Goal: Task Accomplishment & Management: Manage account settings

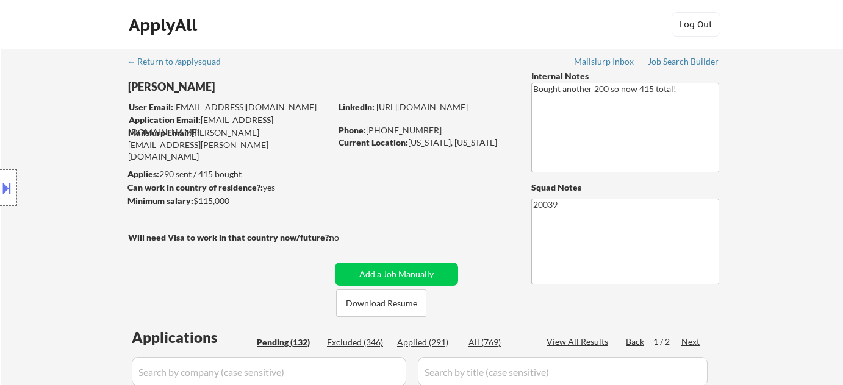
select select ""pending""
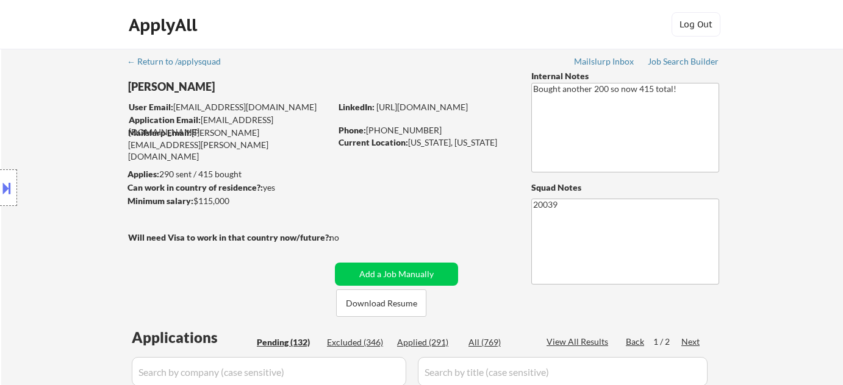
select select ""pending""
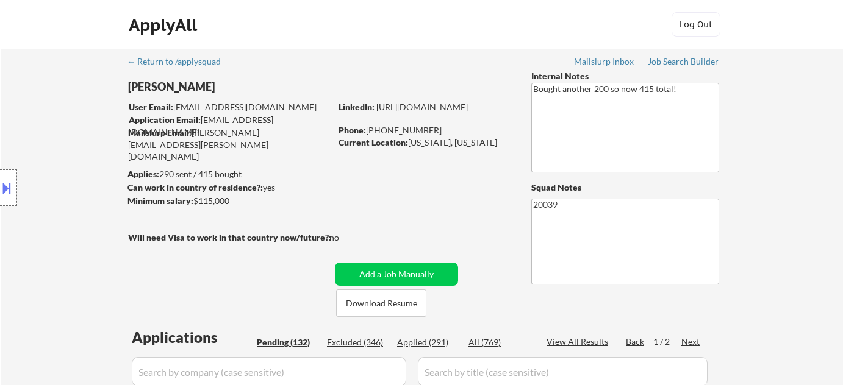
select select ""pending""
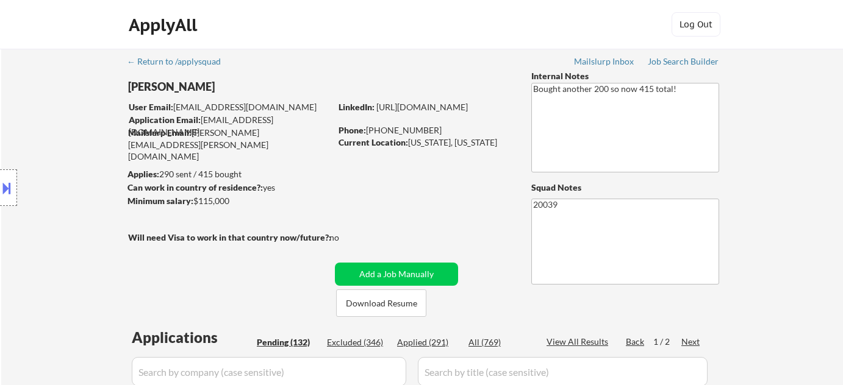
select select ""pending""
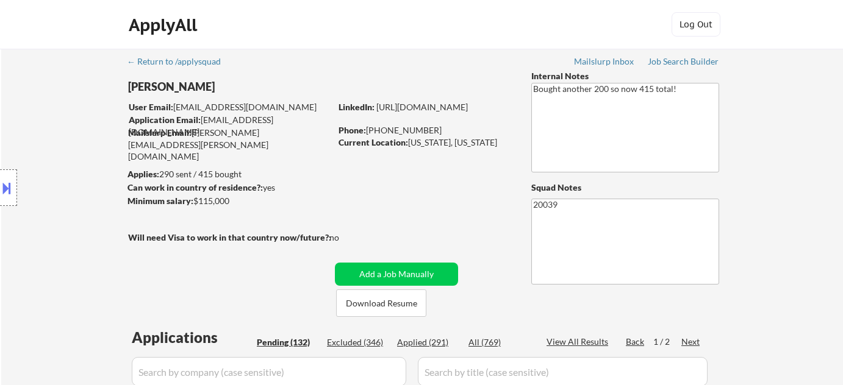
select select ""pending""
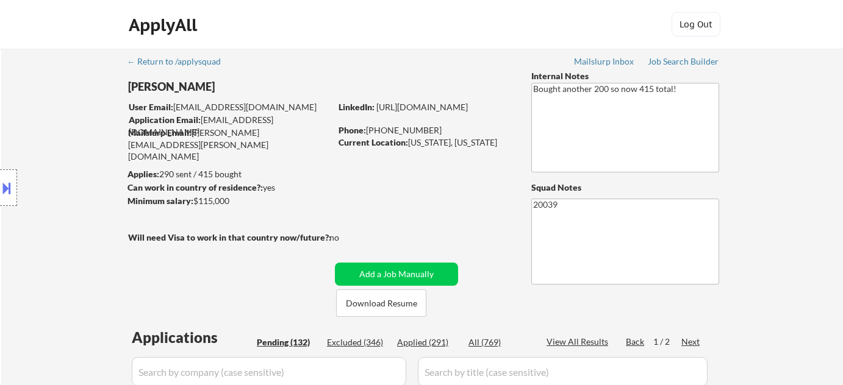
select select ""pending""
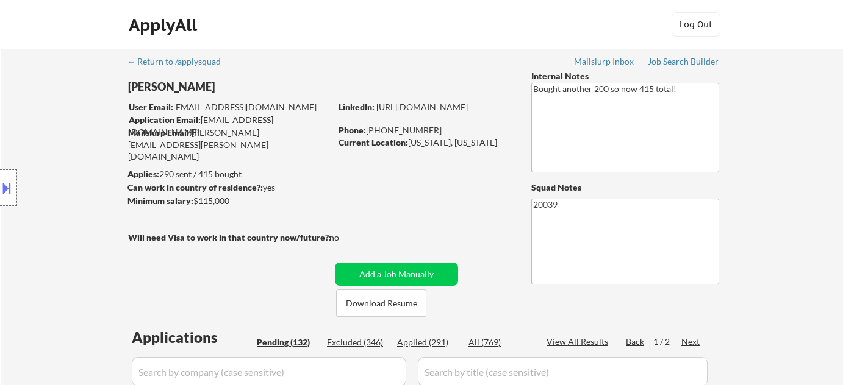
select select ""pending""
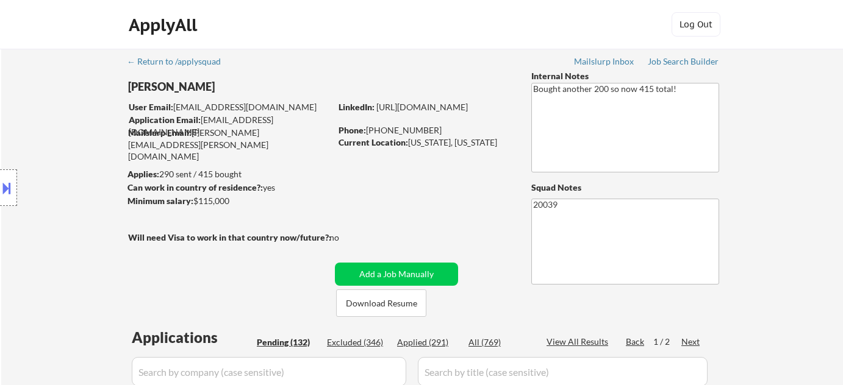
select select ""pending""
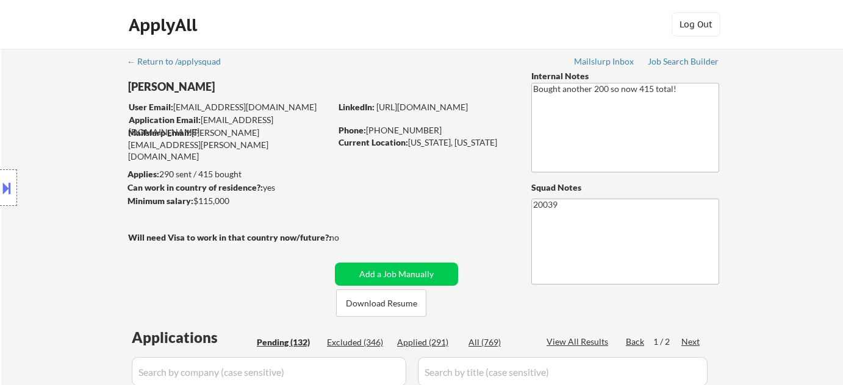
select select ""pending""
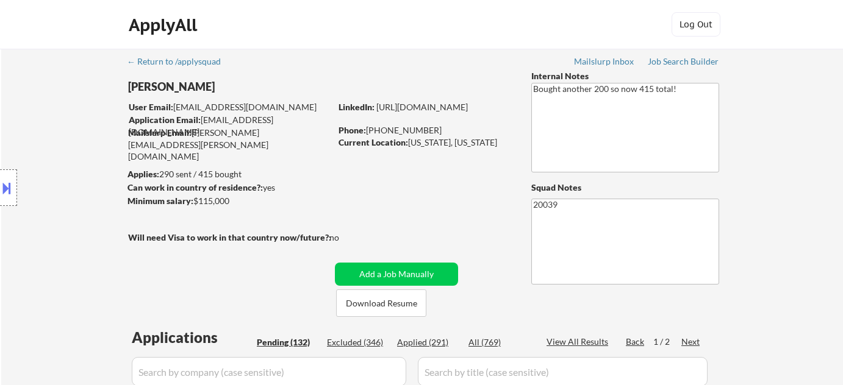
select select ""pending""
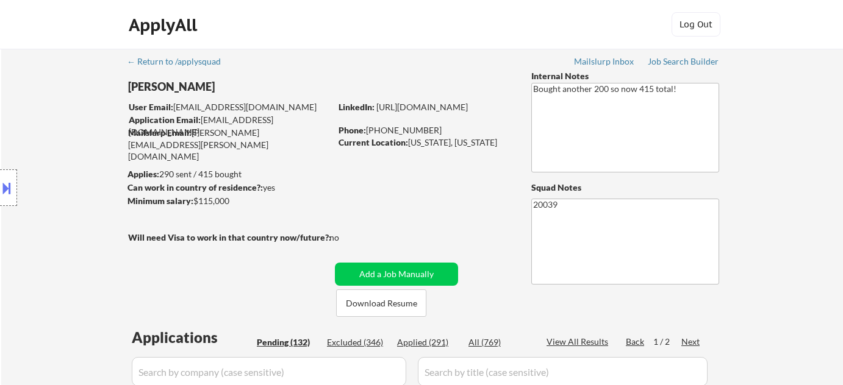
select select ""pending""
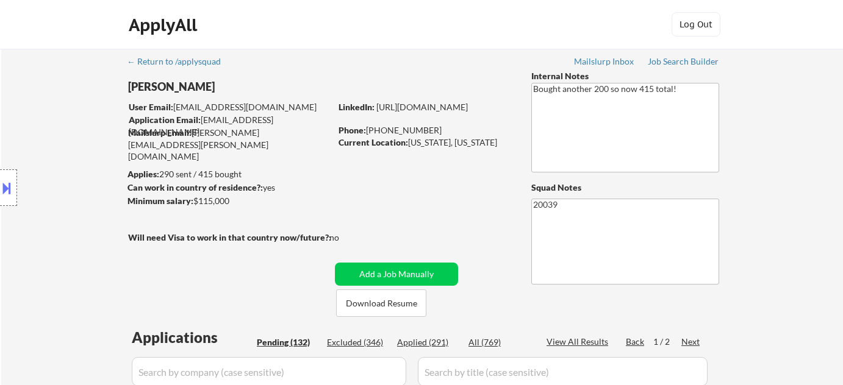
select select ""pending""
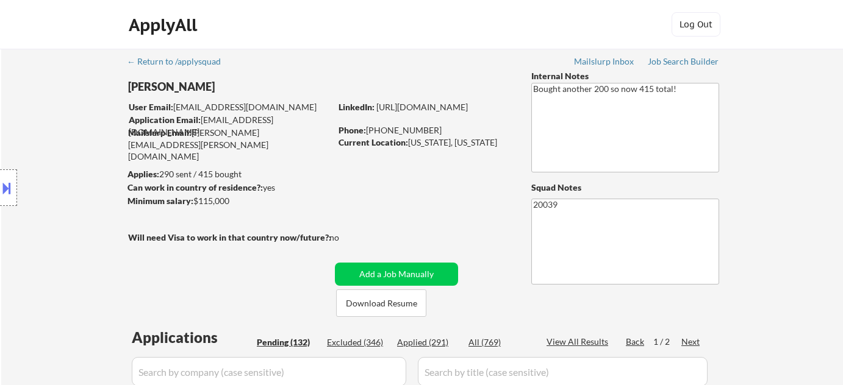
select select ""pending""
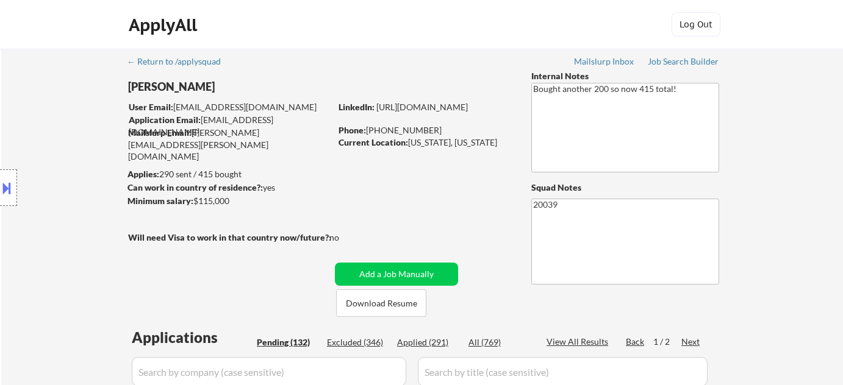
select select ""pending""
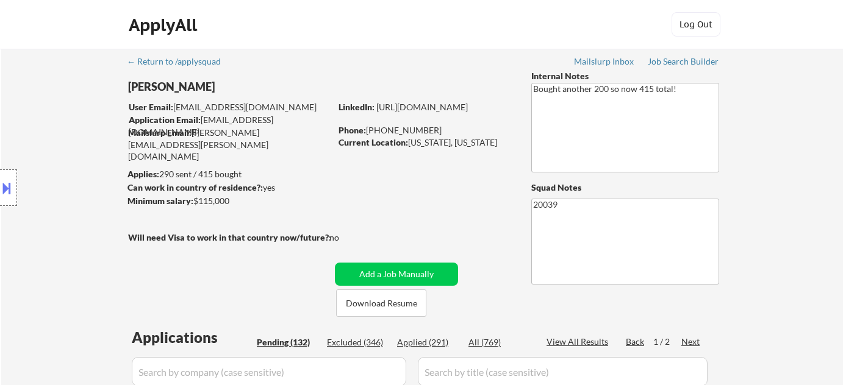
select select ""pending""
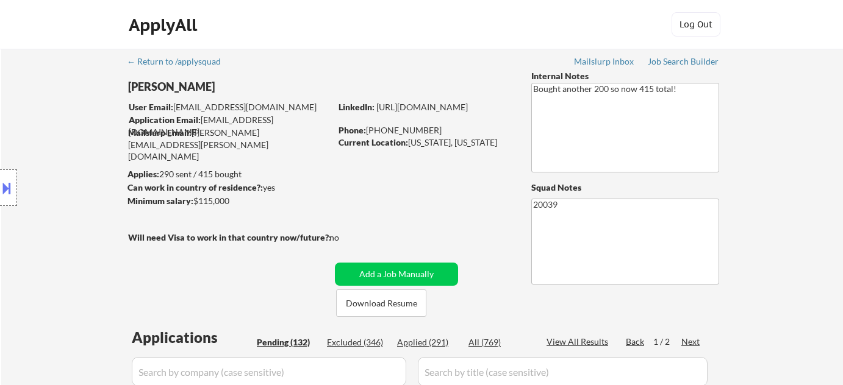
select select ""pending""
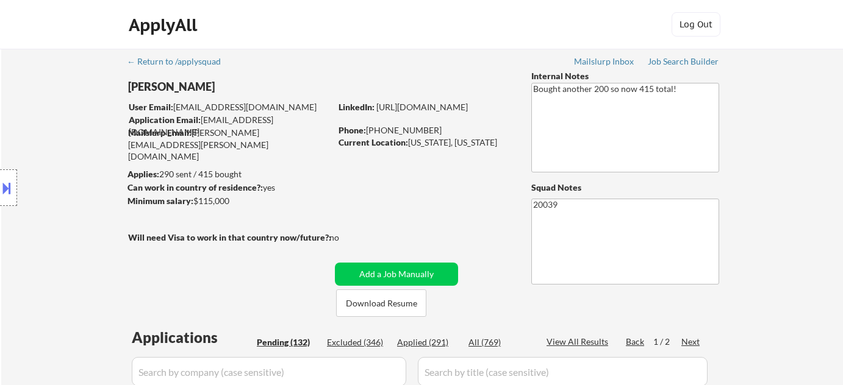
select select ""pending""
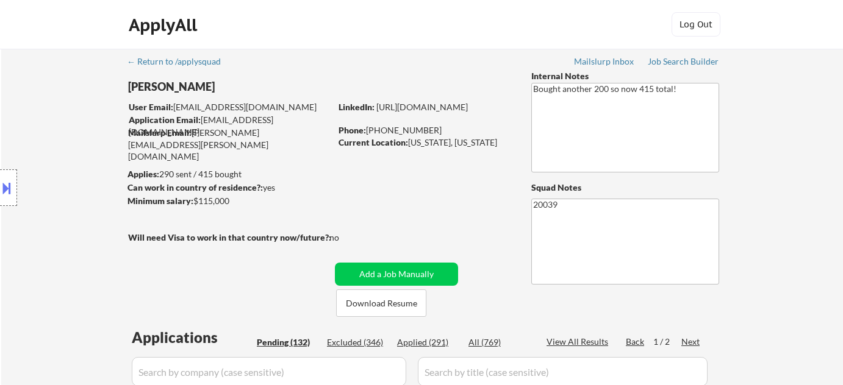
select select ""pending""
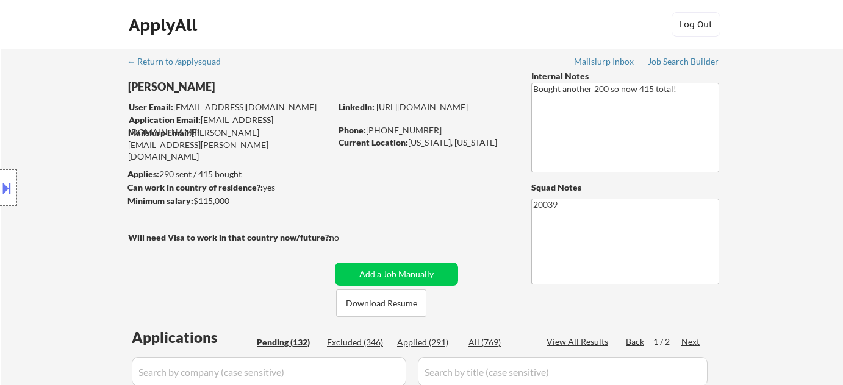
select select ""pending""
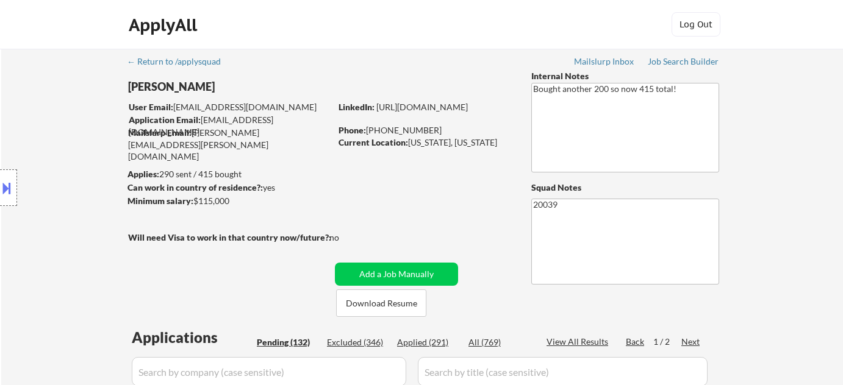
select select ""pending""
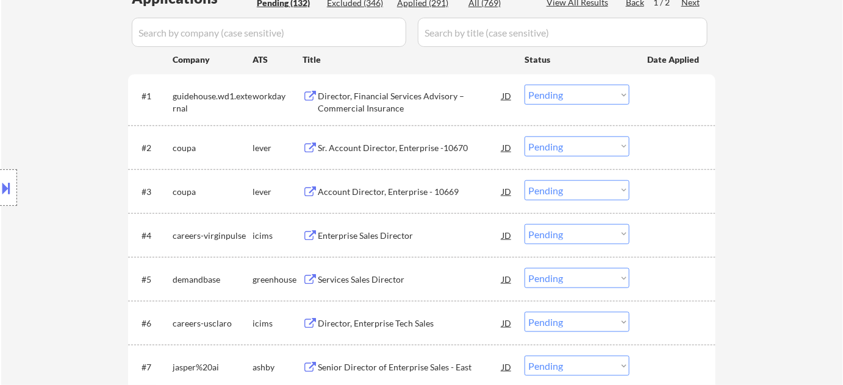
scroll to position [2780, 0]
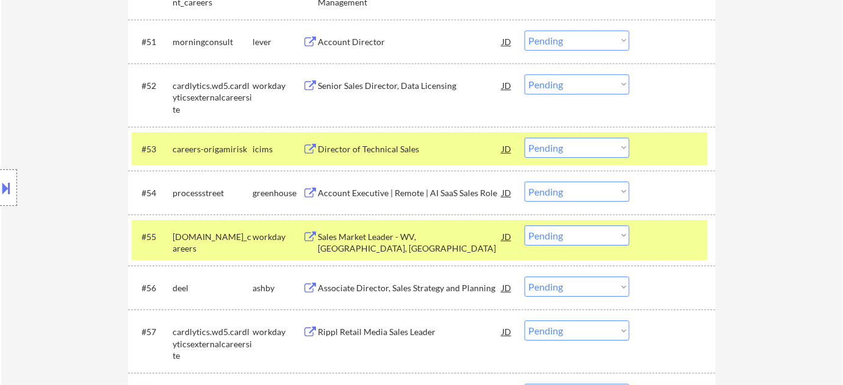
click at [557, 194] on select "Choose an option... Pending Applied Excluded (Questions) Excluded (Expired) Exc…" at bounding box center [576, 192] width 105 height 20
select select ""applied""
click at [524, 182] on select "Choose an option... Pending Applied Excluded (Questions) Excluded (Expired) Exc…" at bounding box center [576, 192] width 105 height 20
click at [571, 229] on select "Choose an option... Pending Applied Excluded (Questions) Excluded (Expired) Exc…" at bounding box center [576, 236] width 105 height 20
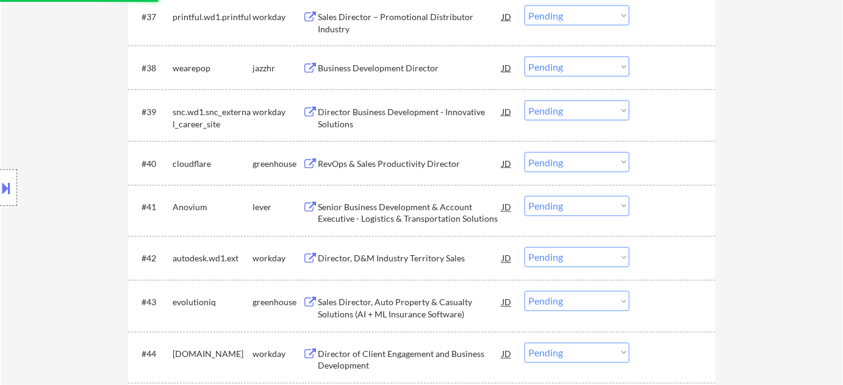
scroll to position [2346, 0]
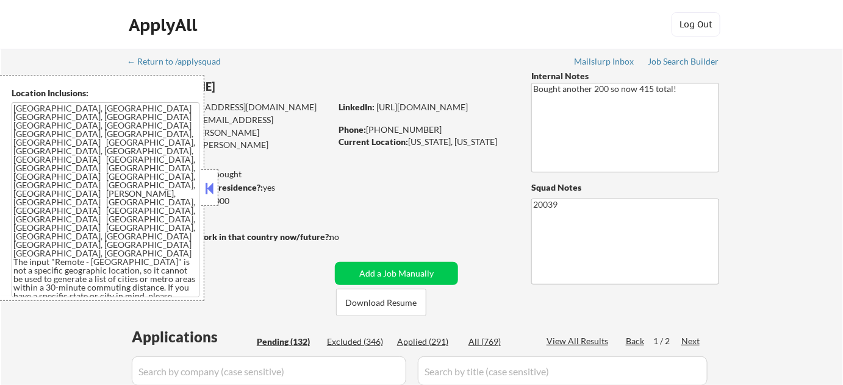
select select ""pending""
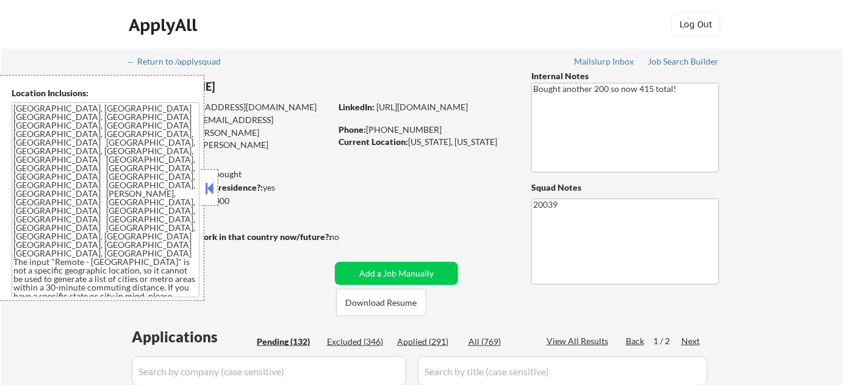
select select ""pending""
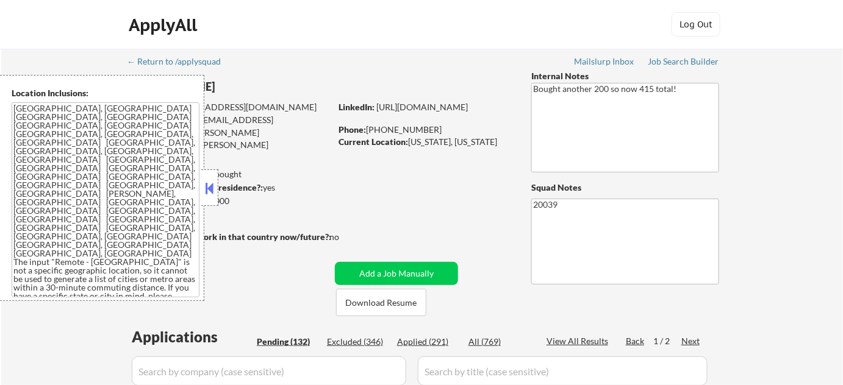
select select ""pending""
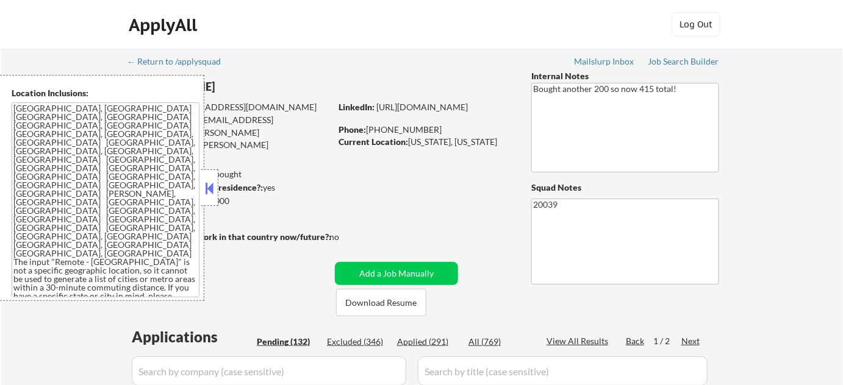
select select ""pending""
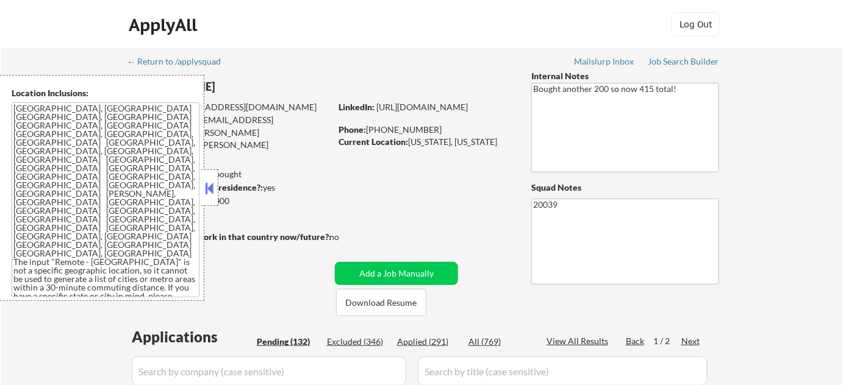
select select ""pending""
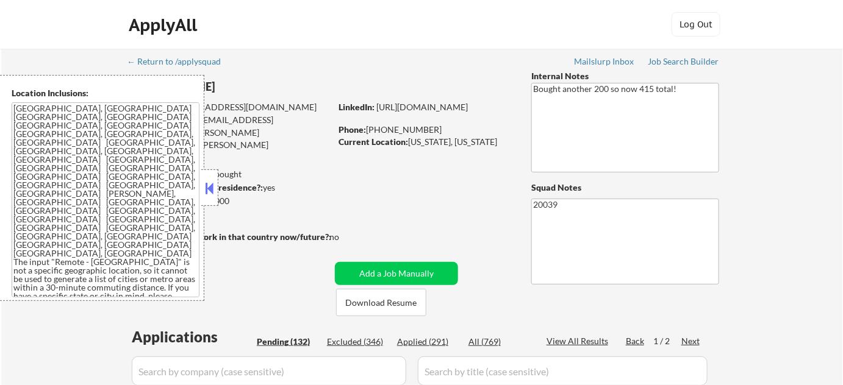
select select ""pending""
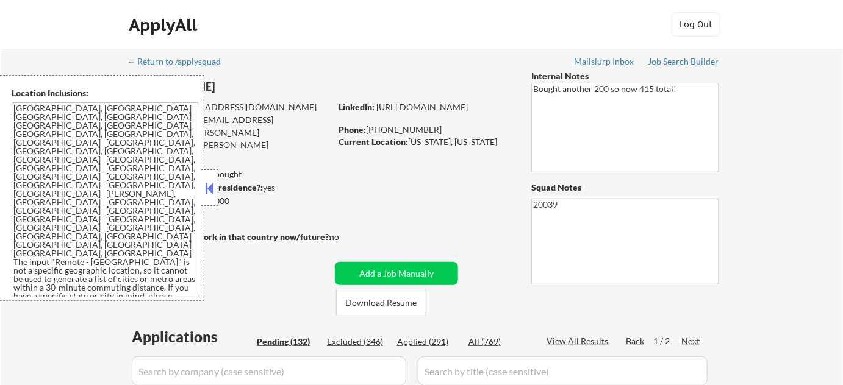
select select ""pending""
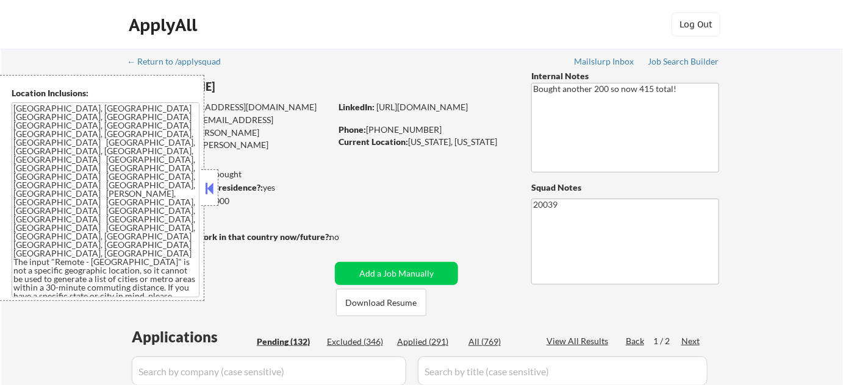
select select ""pending""
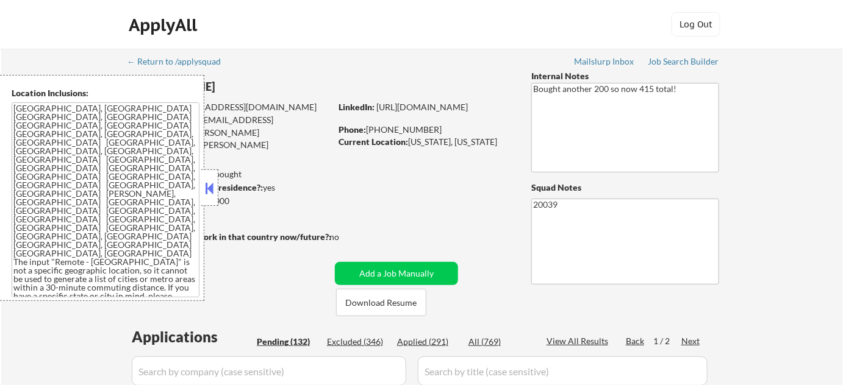
select select ""pending""
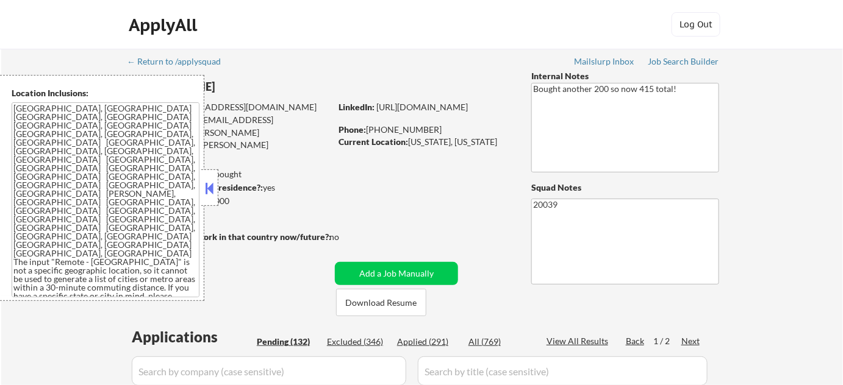
select select ""pending""
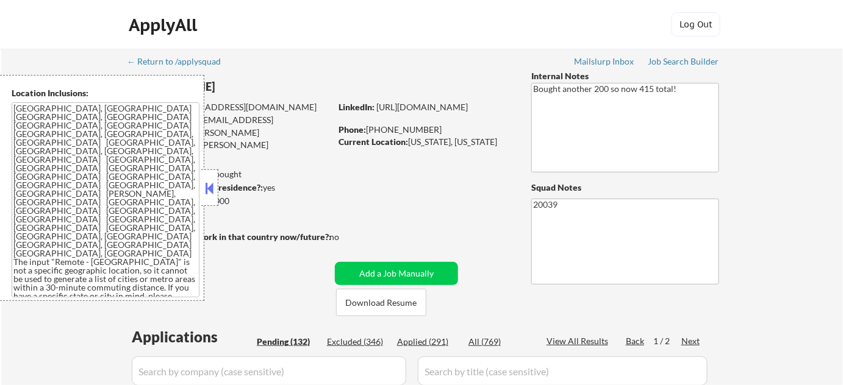
select select ""pending""
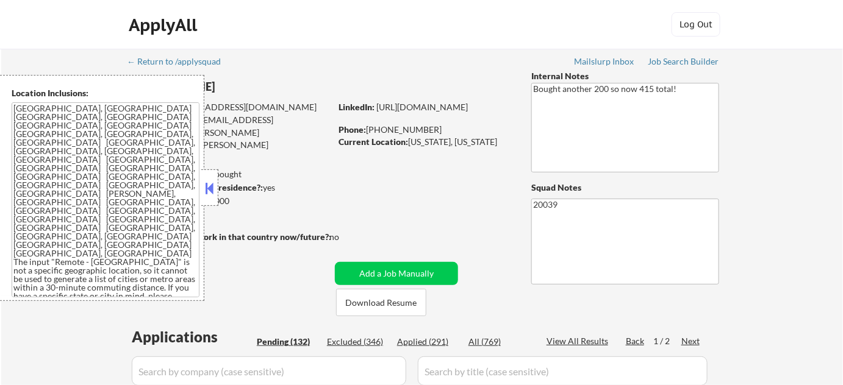
select select ""pending""
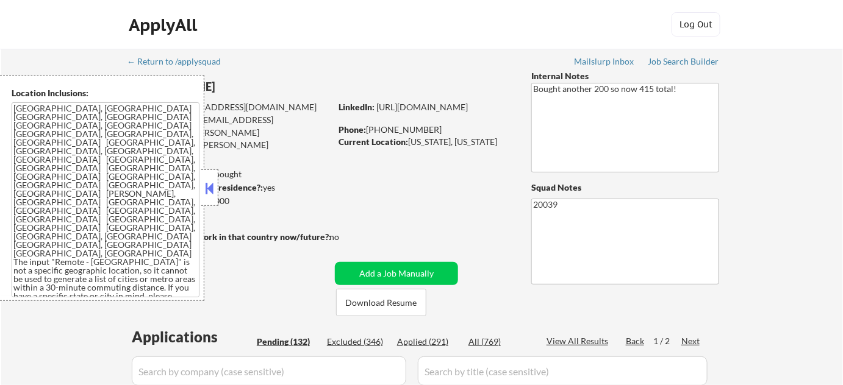
select select ""pending""
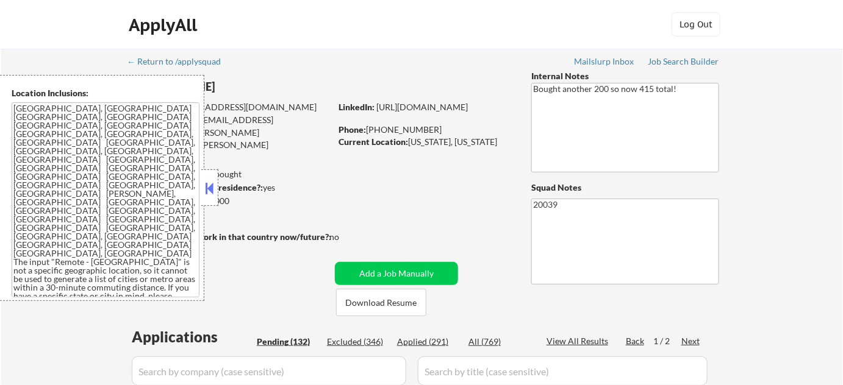
select select ""pending""
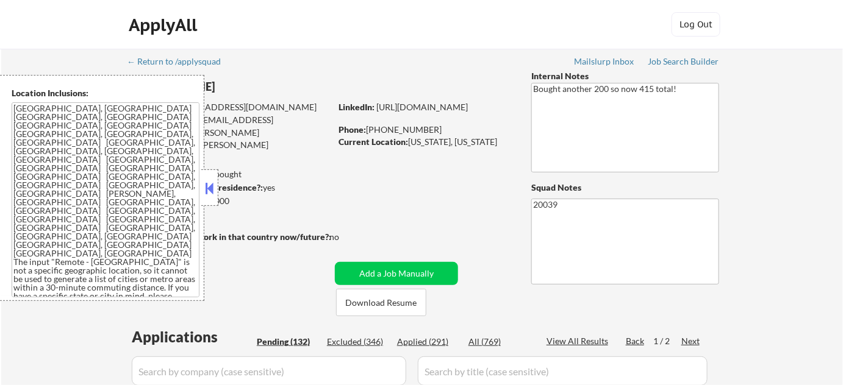
select select ""pending""
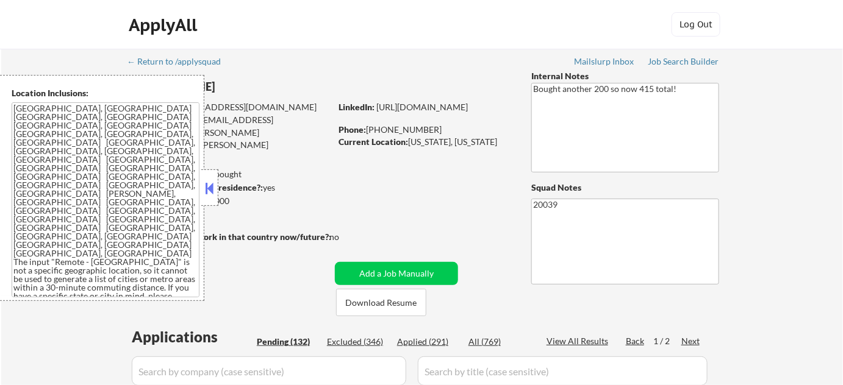
select select ""pending""
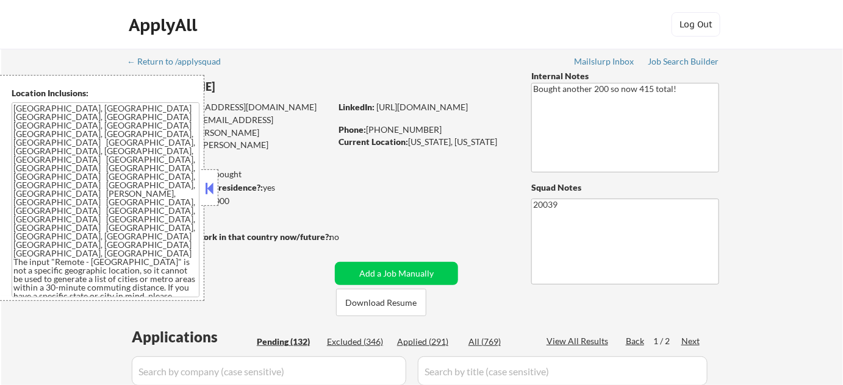
select select ""pending""
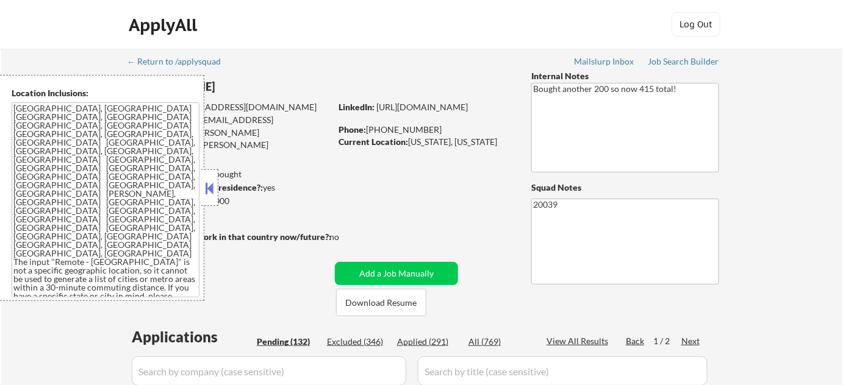
select select ""pending""
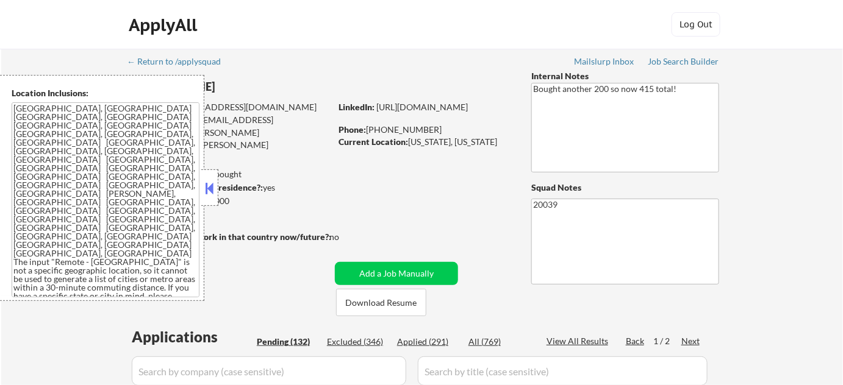
select select ""pending""
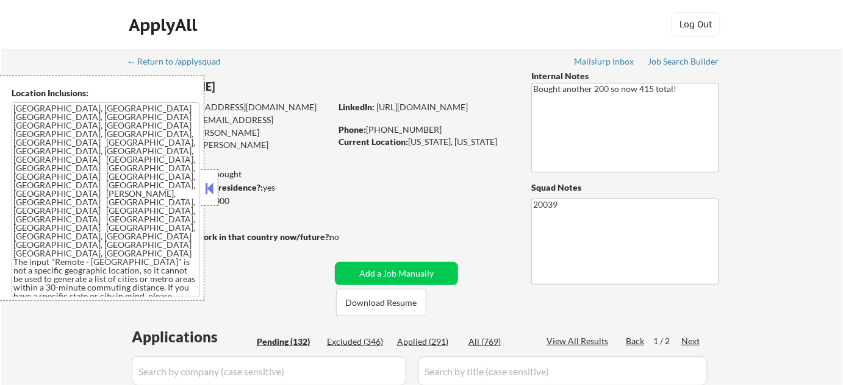
select select ""pending""
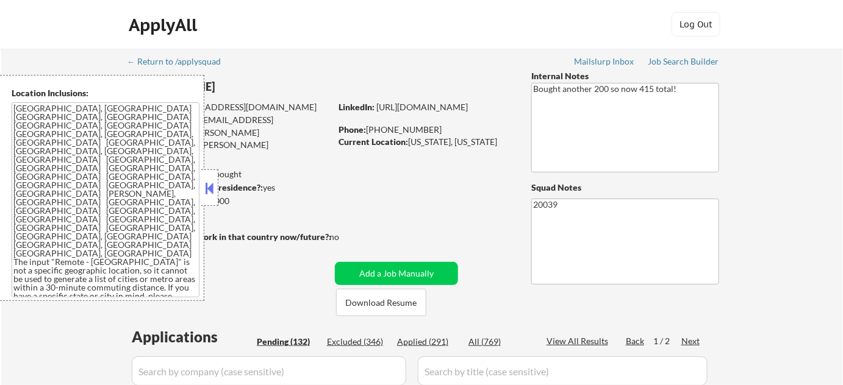
select select ""pending""
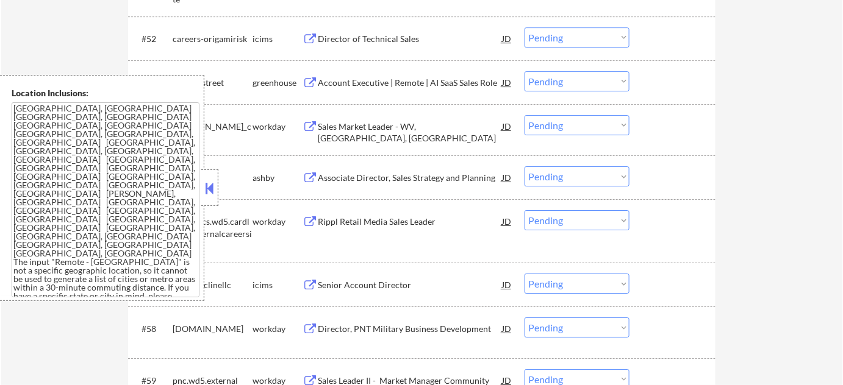
click at [214, 193] on button at bounding box center [209, 188] width 13 height 18
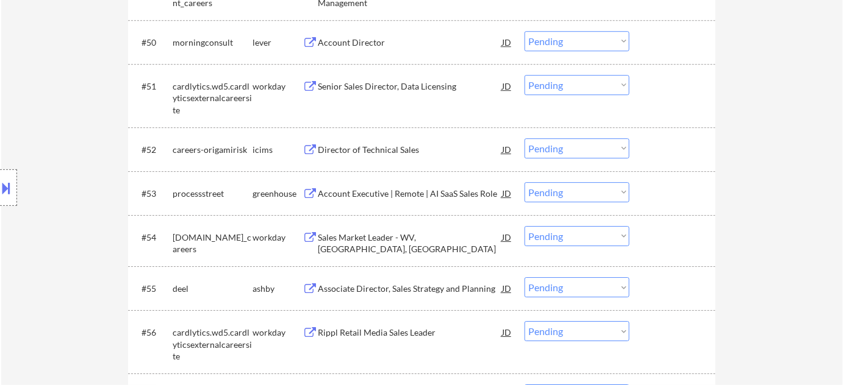
click at [571, 195] on select "Choose an option... Pending Applied Excluded (Questions) Excluded (Expired) Exc…" at bounding box center [576, 192] width 105 height 20
click at [524, 182] on select "Choose an option... Pending Applied Excluded (Questions) Excluded (Expired) Exc…" at bounding box center [576, 192] width 105 height 20
select select ""pending""
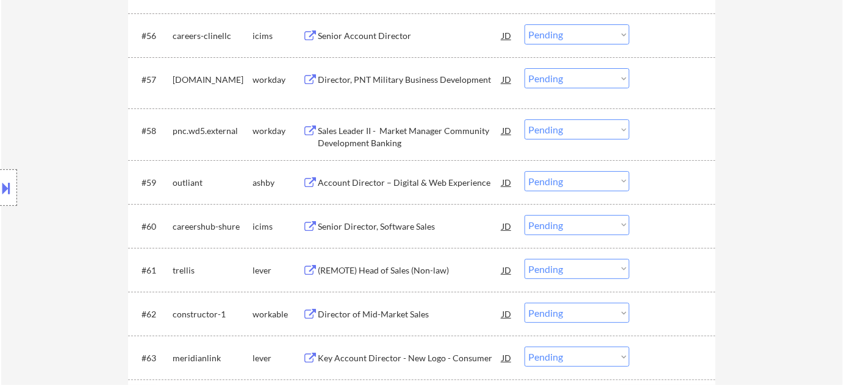
scroll to position [3060, 0]
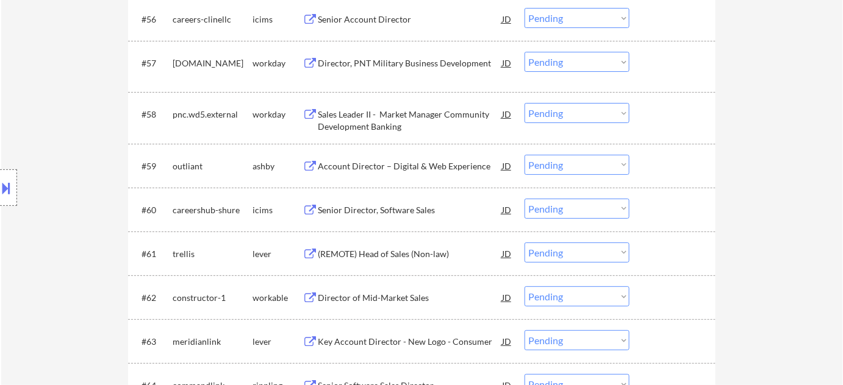
click at [399, 254] on div "(REMOTE) Head of Sales (Non-law)" at bounding box center [410, 254] width 184 height 12
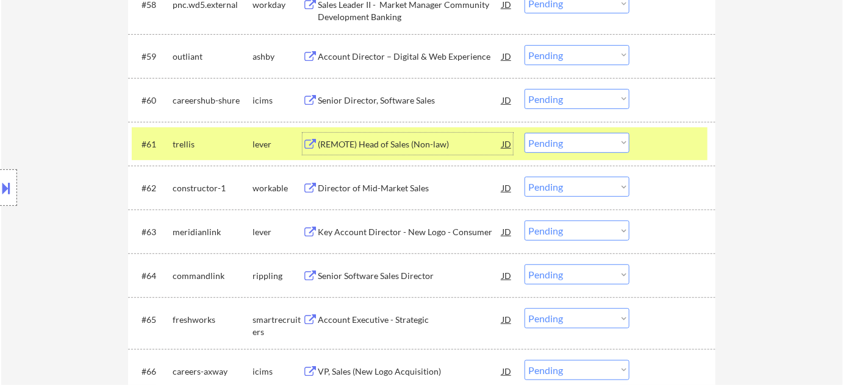
scroll to position [3171, 0]
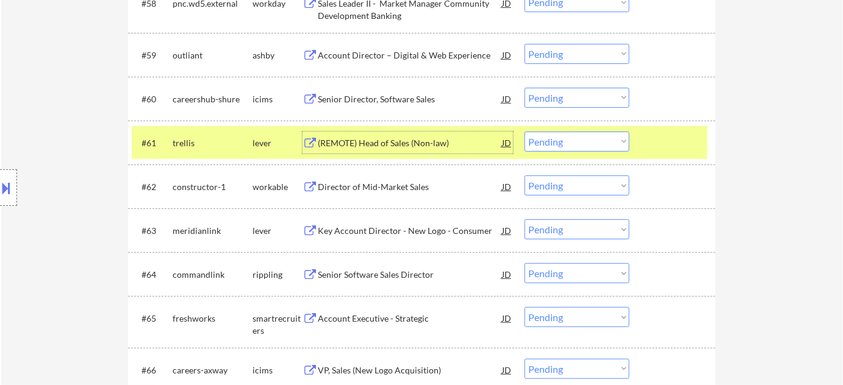
click at [552, 141] on select "Choose an option... Pending Applied Excluded (Questions) Excluded (Expired) Exc…" at bounding box center [576, 142] width 105 height 20
click at [524, 132] on select "Choose an option... Pending Applied Excluded (Questions) Excluded (Expired) Exc…" at bounding box center [576, 142] width 105 height 20
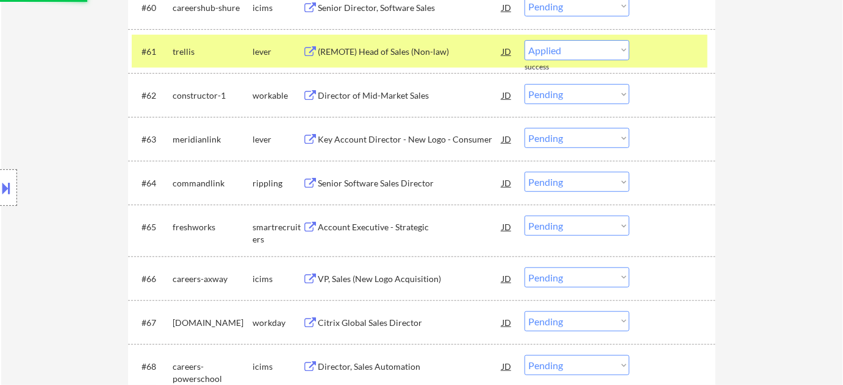
scroll to position [3282, 0]
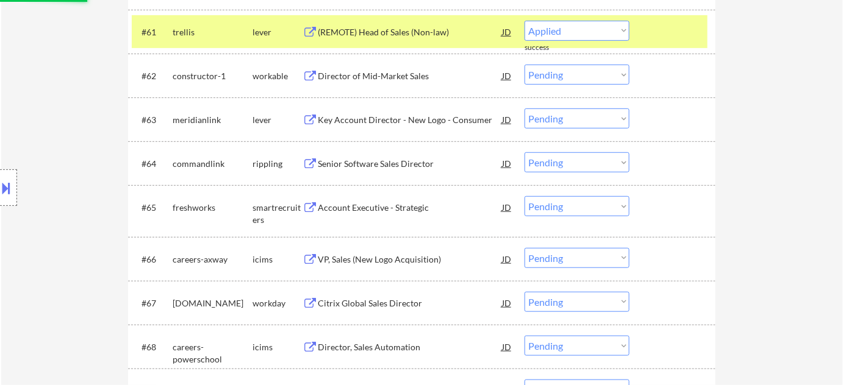
select select ""pending""
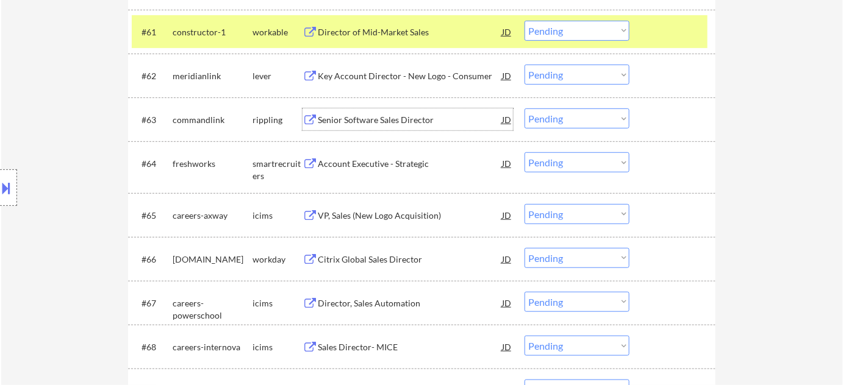
click at [408, 118] on div "Senior Software Sales Director" at bounding box center [410, 120] width 184 height 12
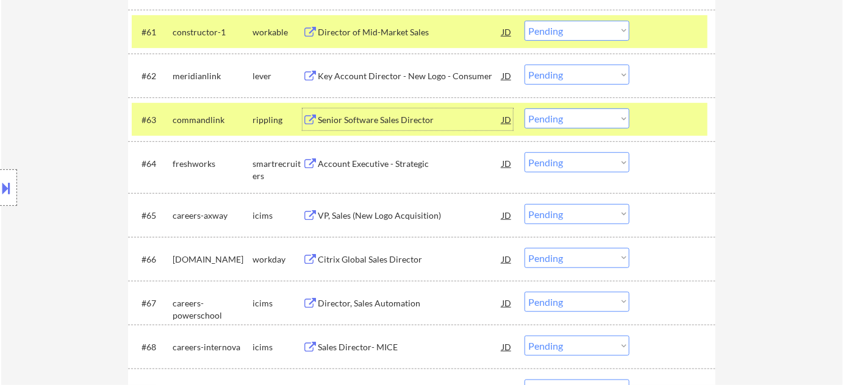
click at [554, 113] on select "Choose an option... Pending Applied Excluded (Questions) Excluded (Expired) Exc…" at bounding box center [576, 119] width 105 height 20
click at [524, 109] on select "Choose an option... Pending Applied Excluded (Questions) Excluded (Expired) Exc…" at bounding box center [576, 119] width 105 height 20
select select ""pending""
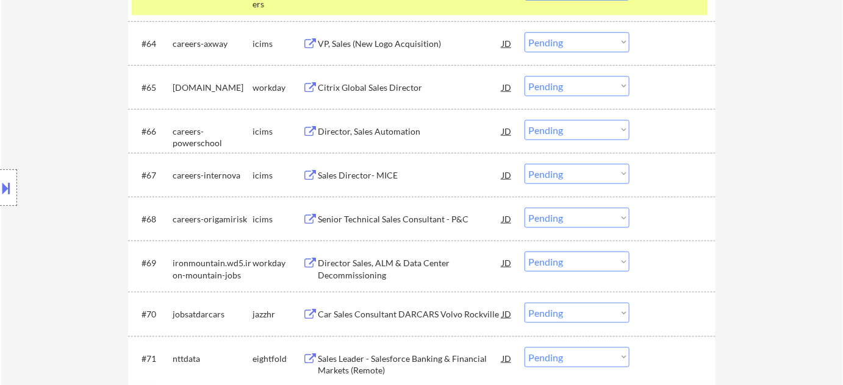
scroll to position [3559, 0]
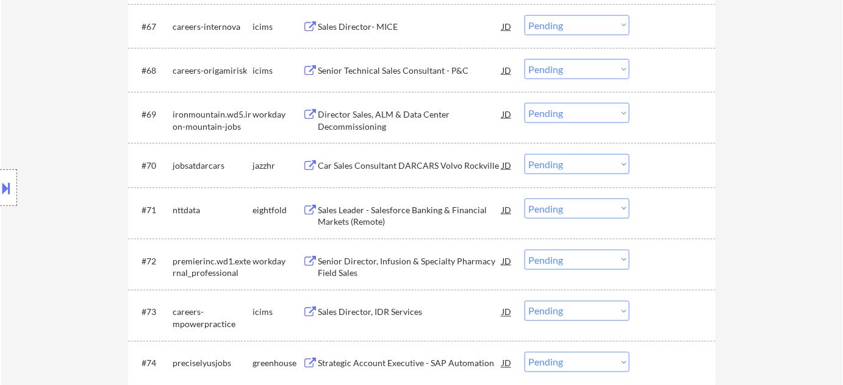
click at [418, 164] on div "Car Sales Consultant DARCARS Volvo Rockville" at bounding box center [410, 166] width 184 height 12
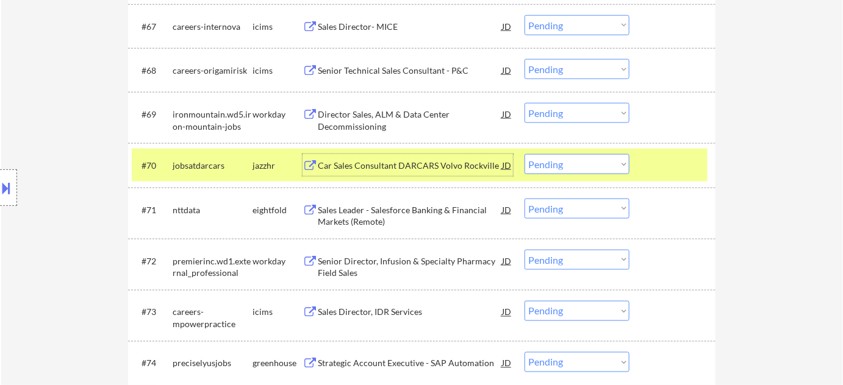
click at [574, 164] on select "Choose an option... Pending Applied Excluded (Questions) Excluded (Expired) Exc…" at bounding box center [576, 164] width 105 height 20
click at [524, 154] on select "Choose an option... Pending Applied Excluded (Questions) Excluded (Expired) Exc…" at bounding box center [576, 164] width 105 height 20
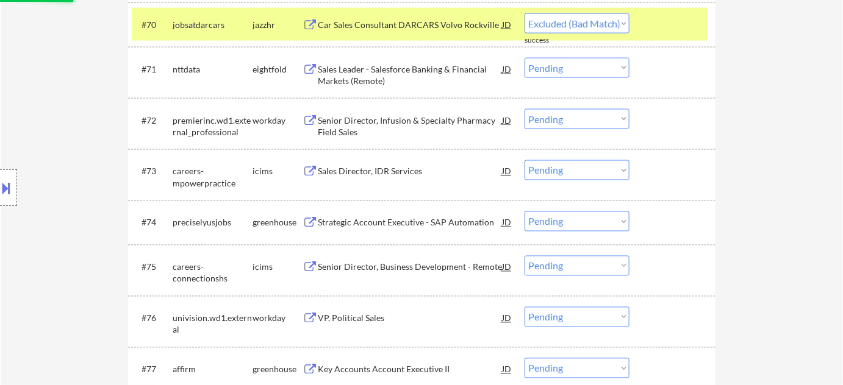
scroll to position [3837, 0]
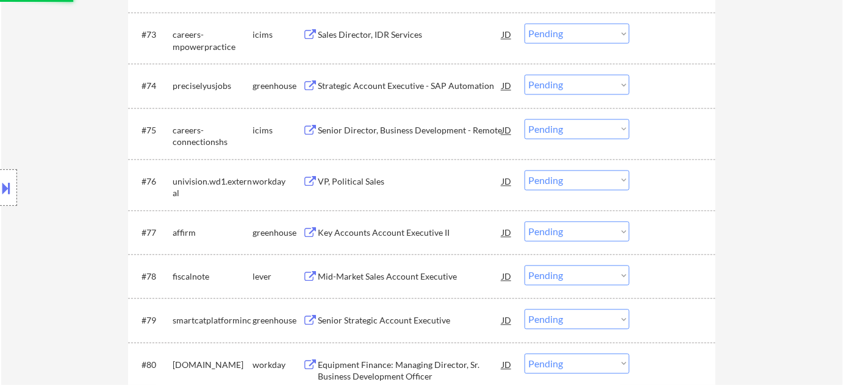
select select ""pending""
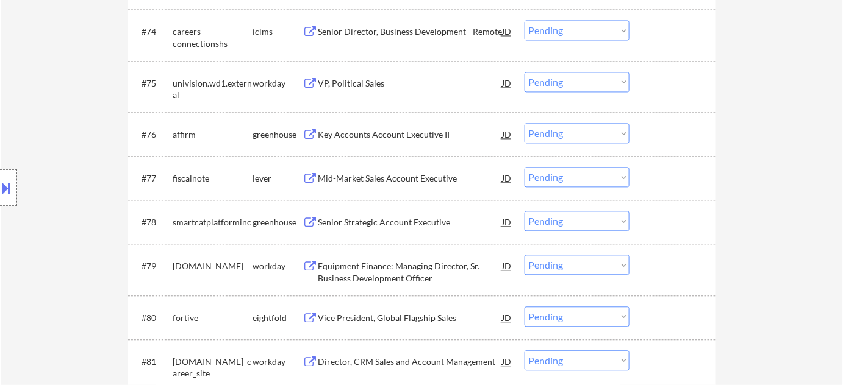
scroll to position [3892, 0]
click at [414, 180] on div "Mid-Market Sales Account Executive" at bounding box center [410, 178] width 184 height 12
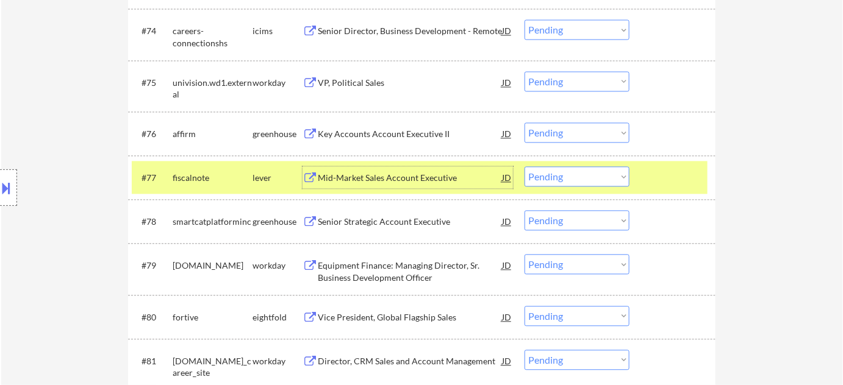
drag, startPoint x: 558, startPoint y: 177, endPoint x: 561, endPoint y: 185, distance: 8.5
click at [558, 177] on select "Choose an option... Pending Applied Excluded (Questions) Excluded (Expired) Exc…" at bounding box center [576, 176] width 105 height 20
select select ""excluded__salary_""
click at [524, 166] on select "Choose an option... Pending Applied Excluded (Questions) Excluded (Expired) Exc…" at bounding box center [576, 176] width 105 height 20
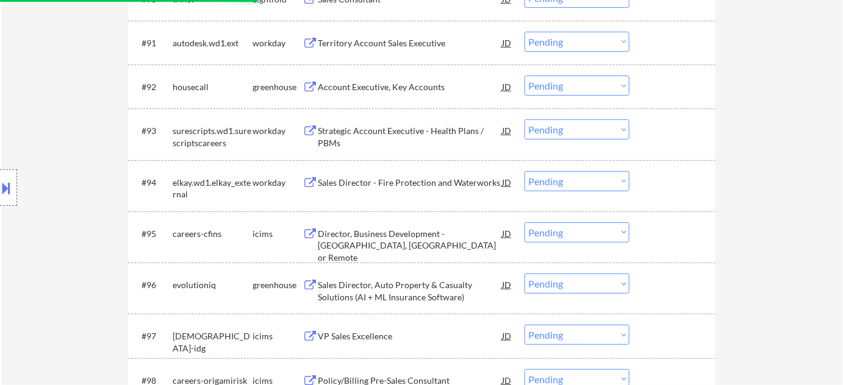
scroll to position [4668, 0]
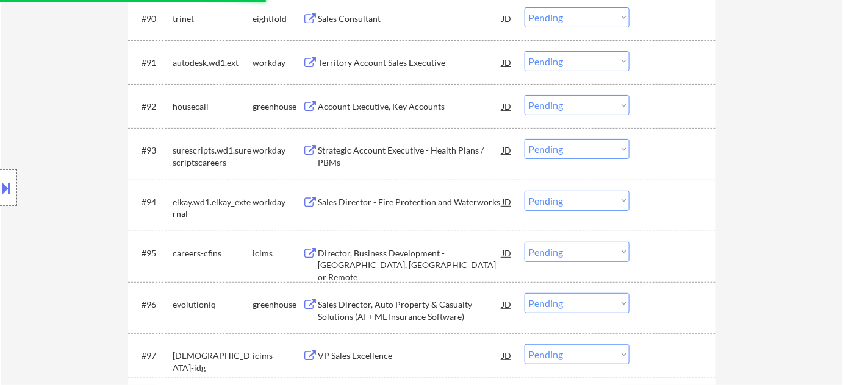
click at [382, 199] on div "Sales Director - Fire Protection and Waterworks" at bounding box center [410, 202] width 184 height 12
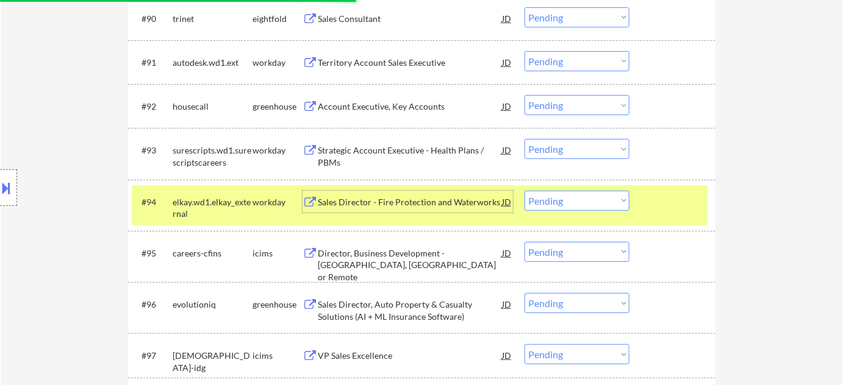
click at [572, 202] on select "Choose an option... Pending Applied Excluded (Questions) Excluded (Expired) Exc…" at bounding box center [576, 201] width 105 height 20
select select ""excluded__expired_""
click at [524, 191] on select "Choose an option... Pending Applied Excluded (Questions) Excluded (Expired) Exc…" at bounding box center [576, 201] width 105 height 20
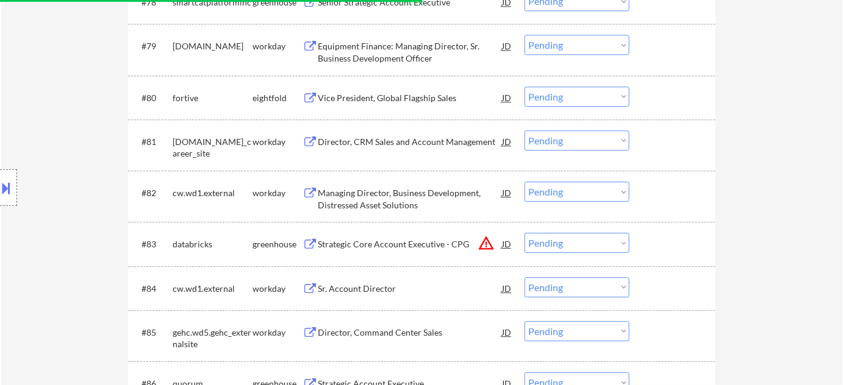
scroll to position [4113, 0]
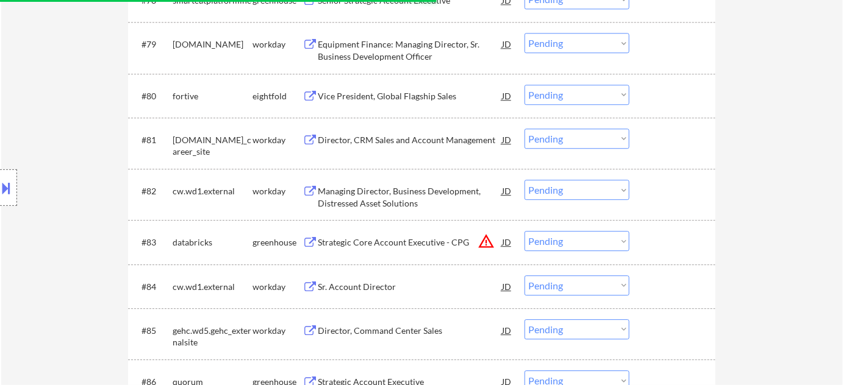
click at [421, 243] on div "Strategic Core Account Executive - CPG" at bounding box center [410, 243] width 184 height 12
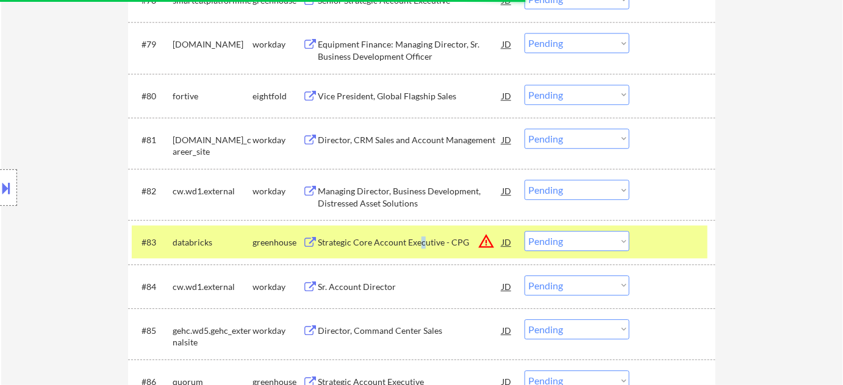
click at [0, 196] on button at bounding box center [6, 188] width 13 height 20
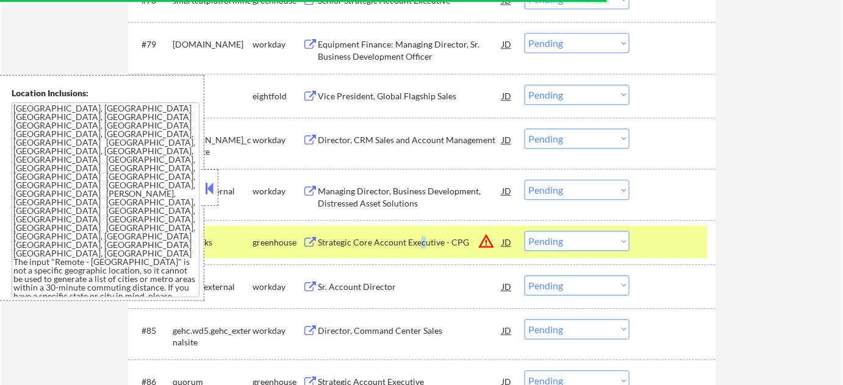
click at [213, 187] on button at bounding box center [209, 188] width 13 height 18
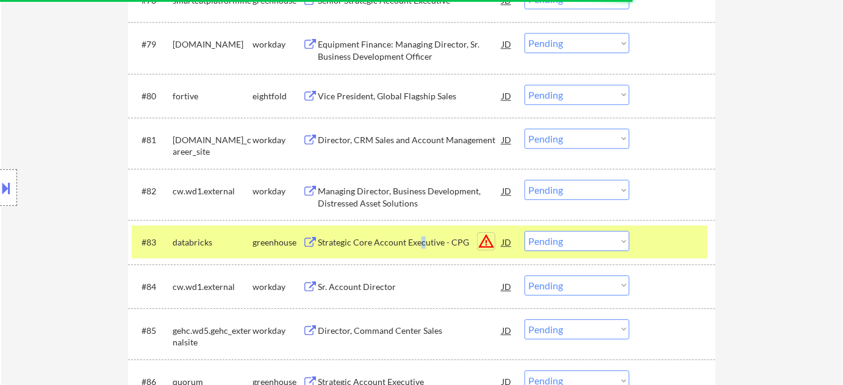
click at [486, 241] on button "warning_amber" at bounding box center [485, 241] width 17 height 17
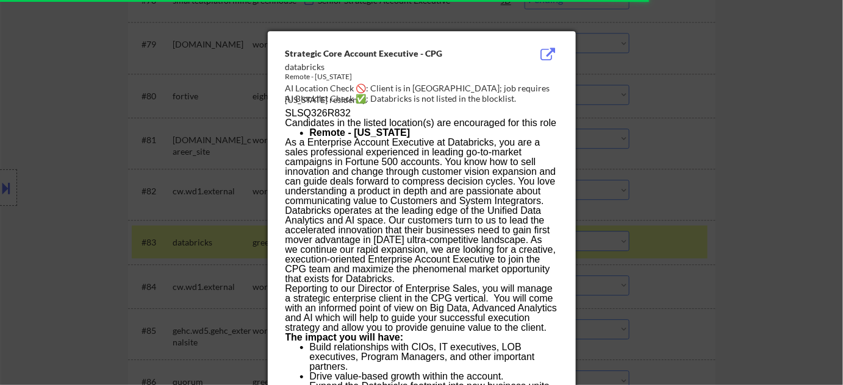
click at [772, 216] on div at bounding box center [421, 192] width 843 height 385
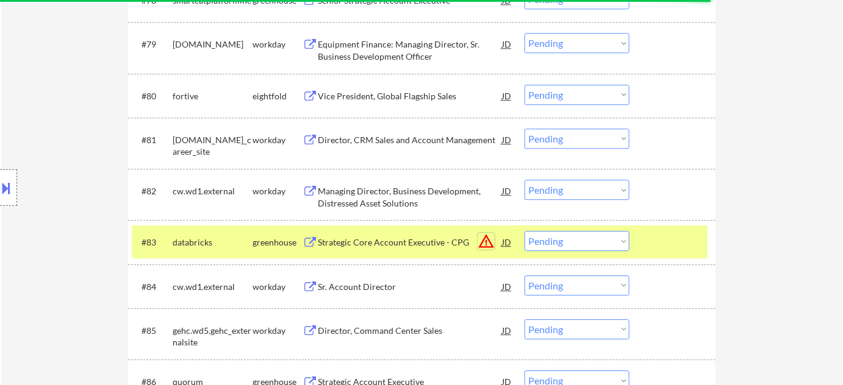
click at [481, 239] on button "warning_amber" at bounding box center [485, 241] width 17 height 17
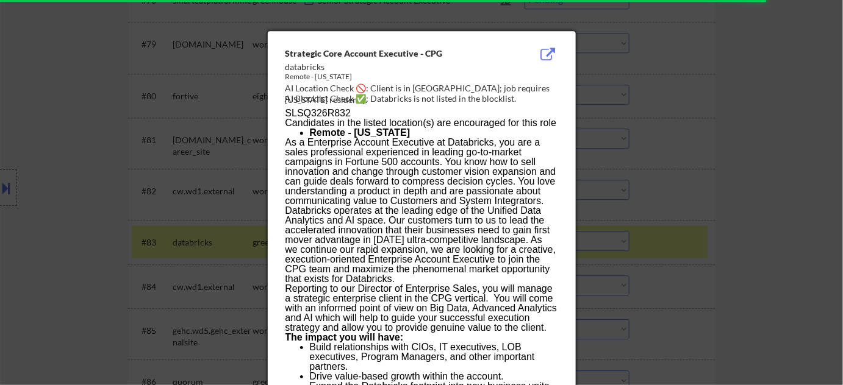
click at [712, 154] on div at bounding box center [421, 192] width 843 height 385
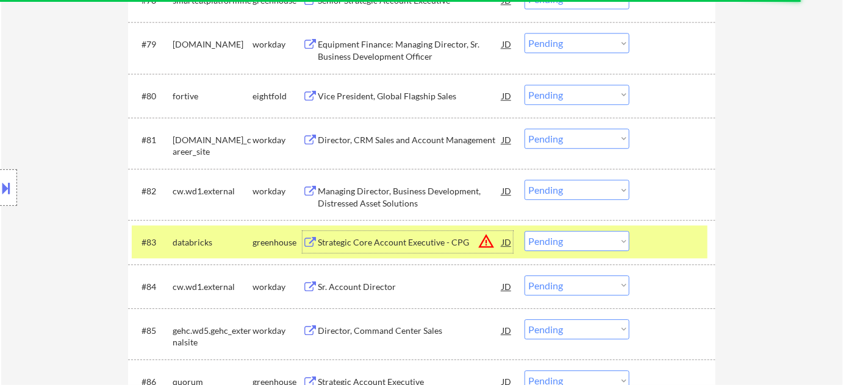
click at [410, 241] on div "Strategic Core Account Executive - CPG" at bounding box center [410, 243] width 184 height 12
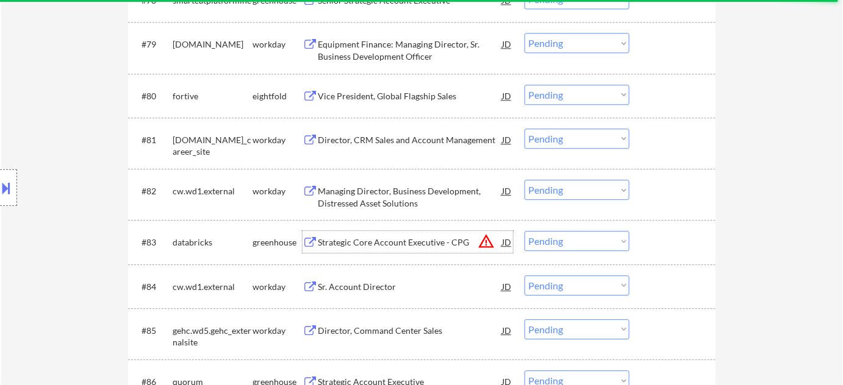
click at [592, 246] on select "Choose an option... Pending Applied Excluded (Questions) Excluded (Expired) Exc…" at bounding box center [576, 241] width 105 height 20
select select ""applied""
click at [524, 231] on select "Choose an option... Pending Applied Excluded (Questions) Excluded (Expired) Exc…" at bounding box center [576, 241] width 105 height 20
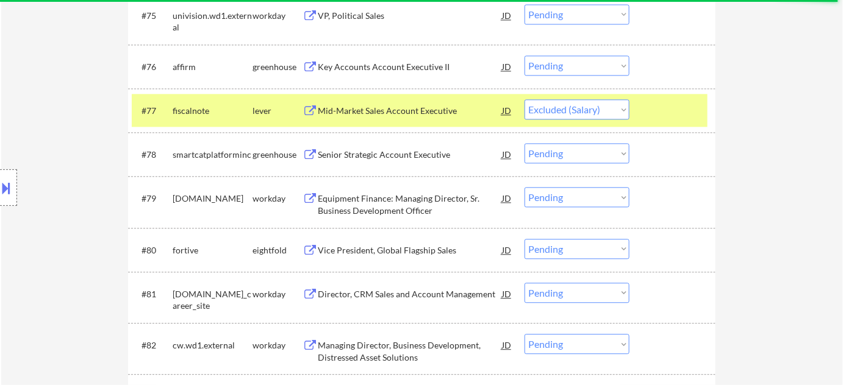
scroll to position [3947, 0]
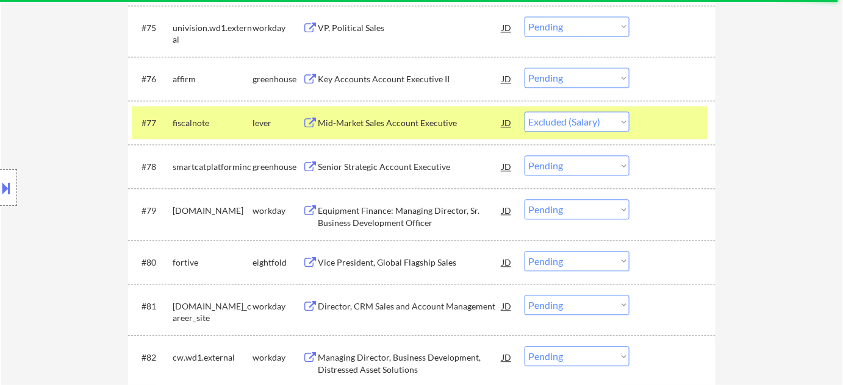
click at [415, 170] on div "Senior Strategic Account Executive" at bounding box center [410, 167] width 184 height 12
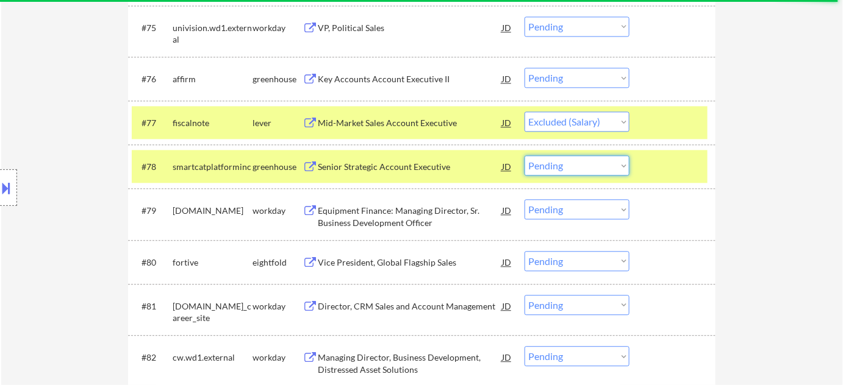
click at [576, 169] on select "Choose an option... Pending Applied Excluded (Questions) Excluded (Expired) Exc…" at bounding box center [576, 165] width 105 height 20
select select ""excluded""
click at [524, 155] on select "Choose an option... Pending Applied Excluded (Questions) Excluded (Expired) Exc…" at bounding box center [576, 165] width 105 height 20
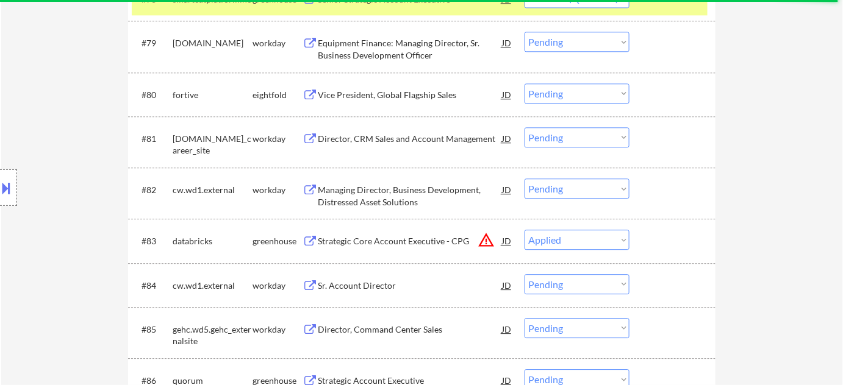
scroll to position [4113, 0]
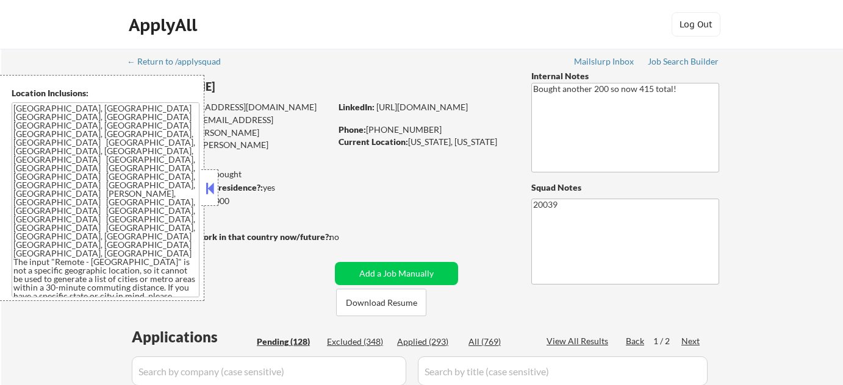
select select ""pending""
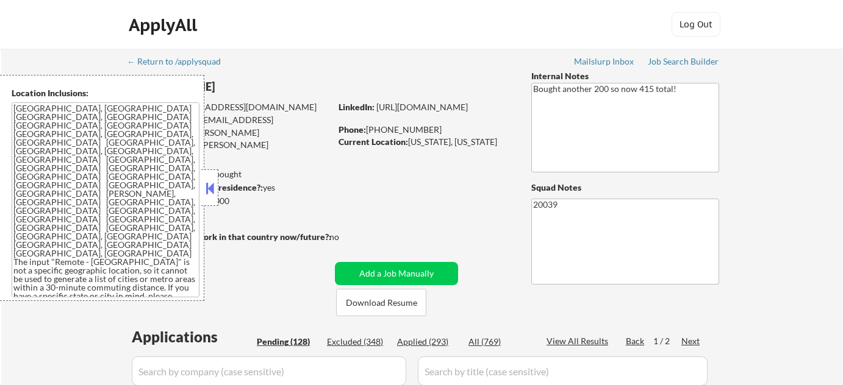
select select ""pending""
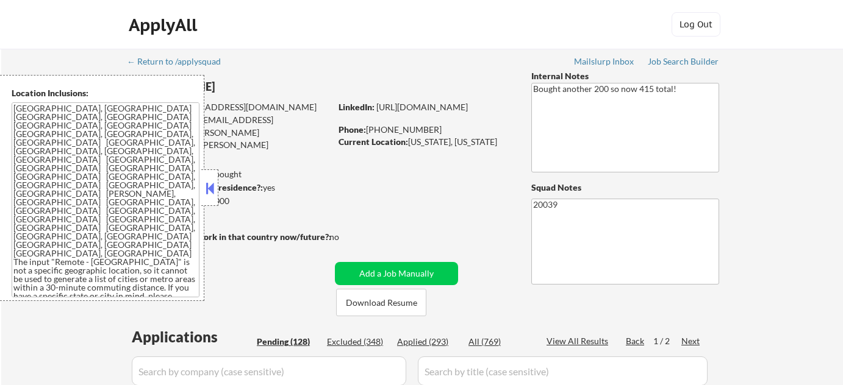
select select ""pending""
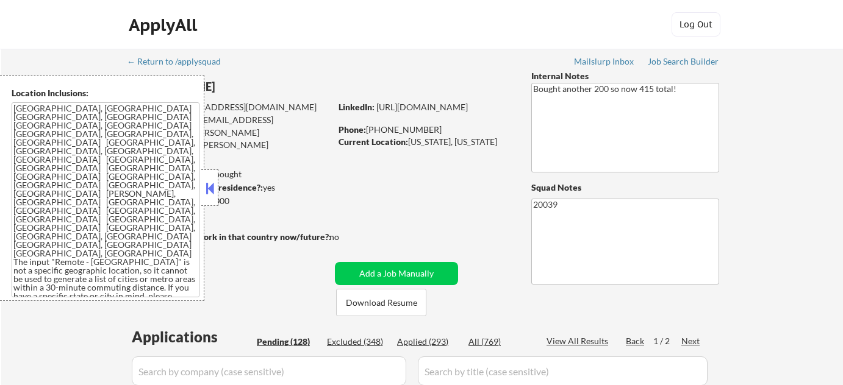
select select ""pending""
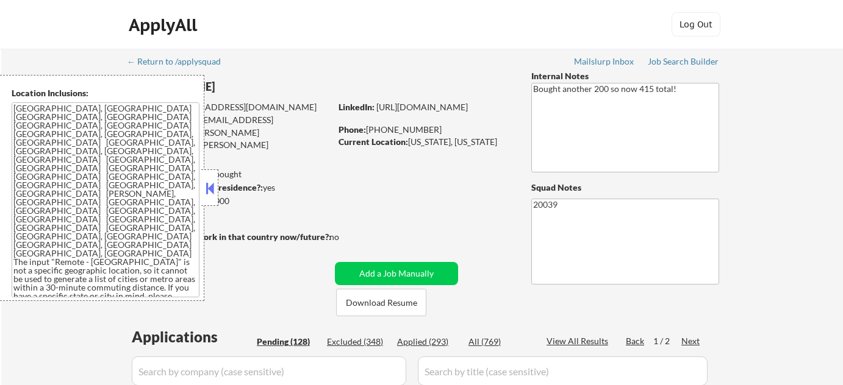
select select ""pending""
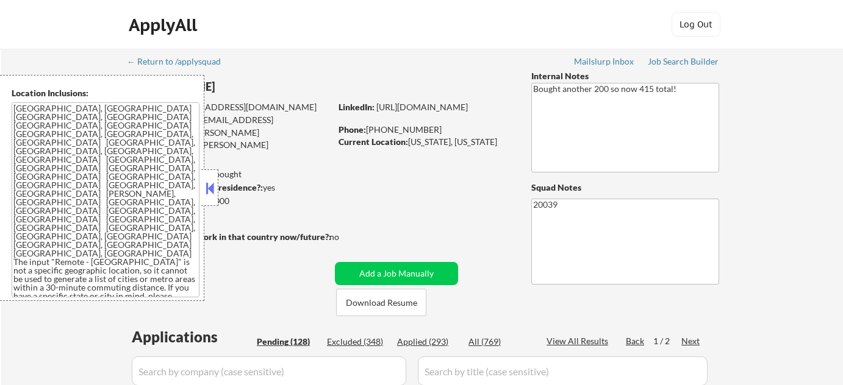
select select ""pending""
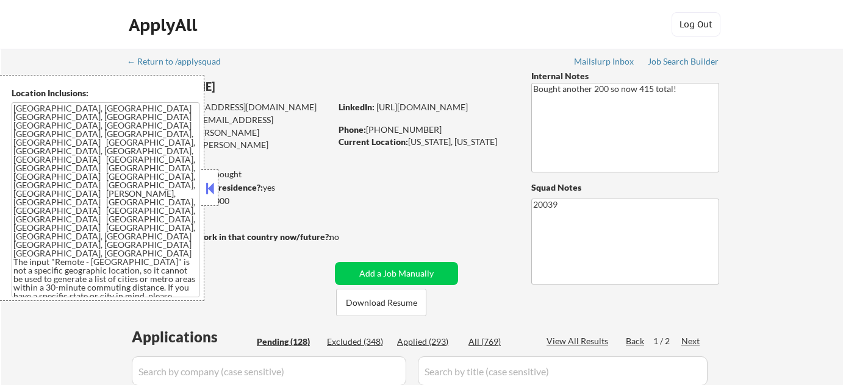
select select ""pending""
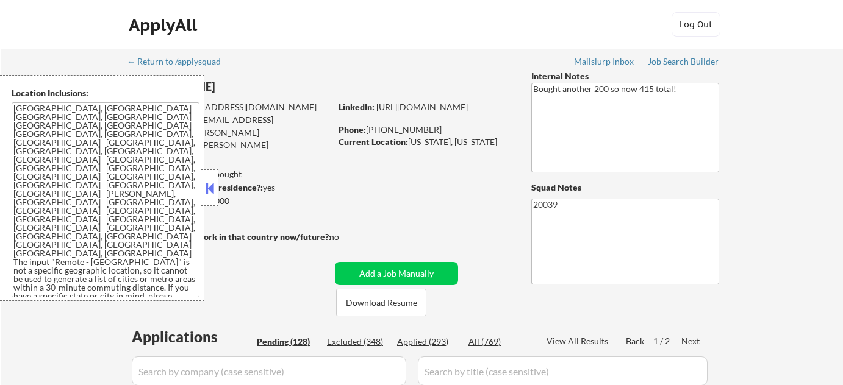
select select ""pending""
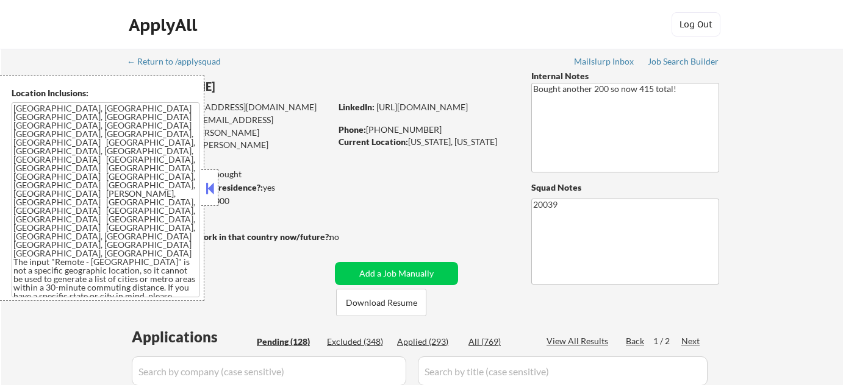
select select ""pending""
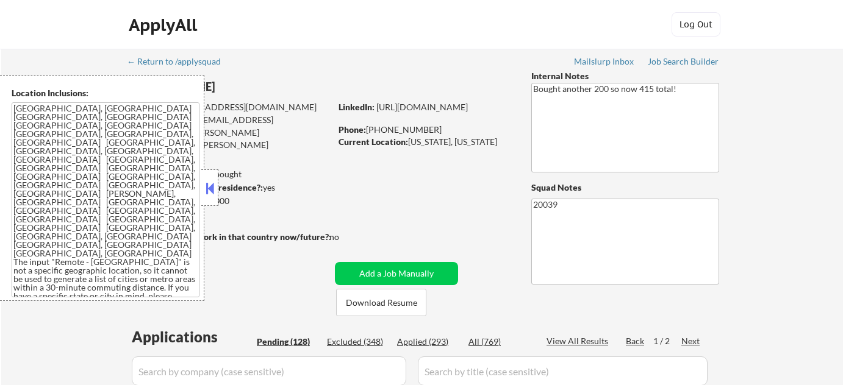
select select ""pending""
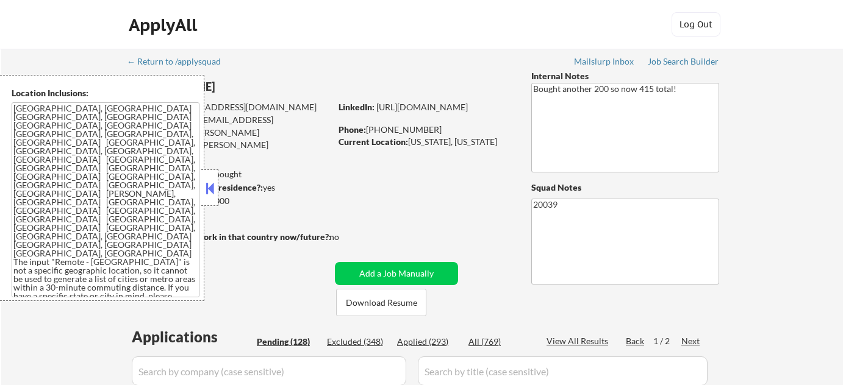
select select ""pending""
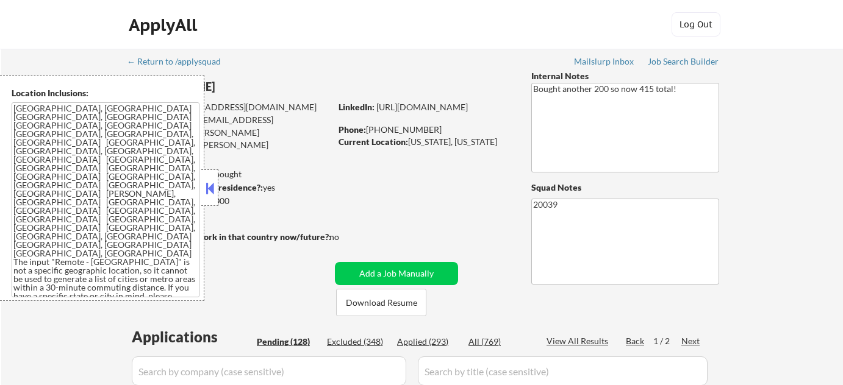
select select ""pending""
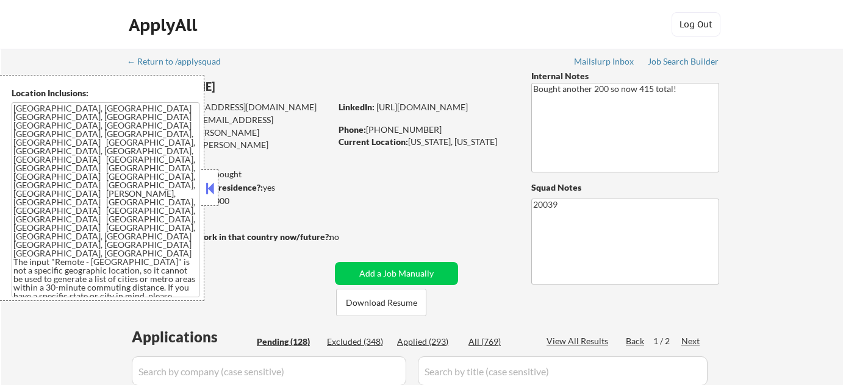
select select ""pending""
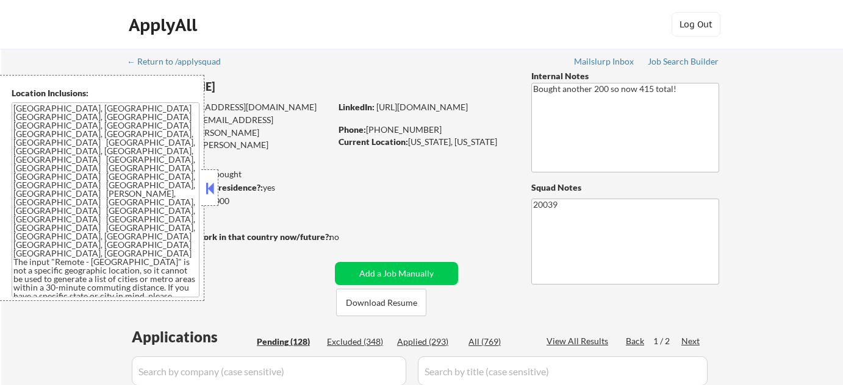
select select ""pending""
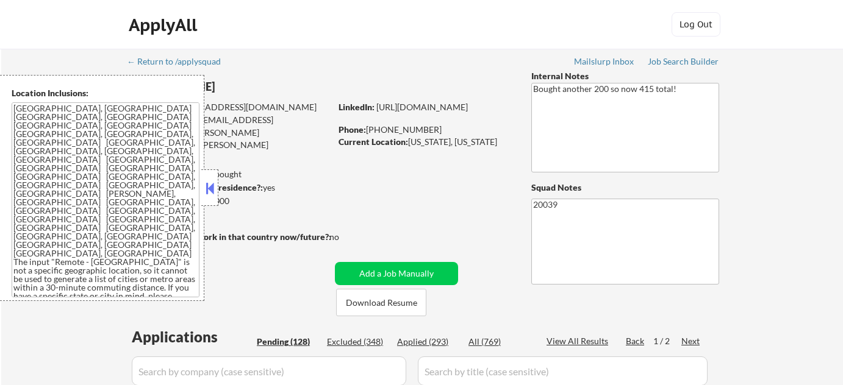
select select ""pending""
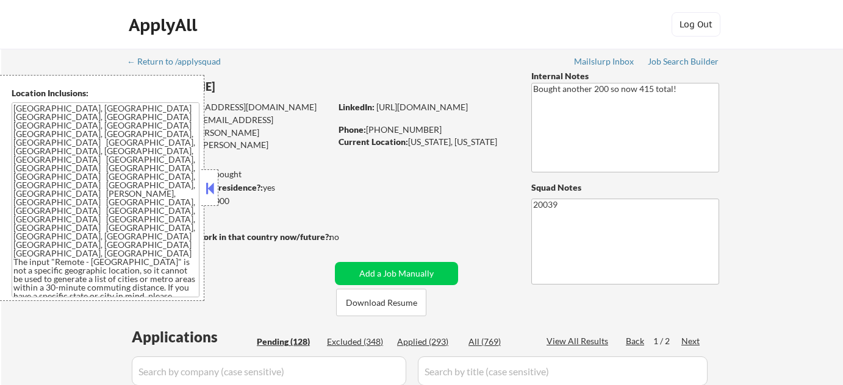
select select ""pending""
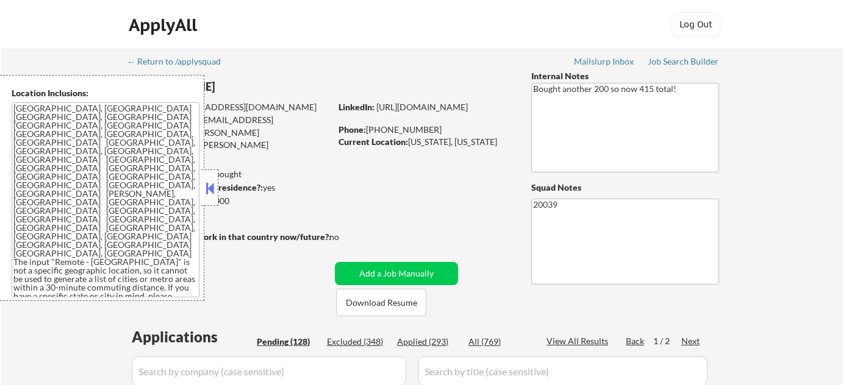
select select ""pending""
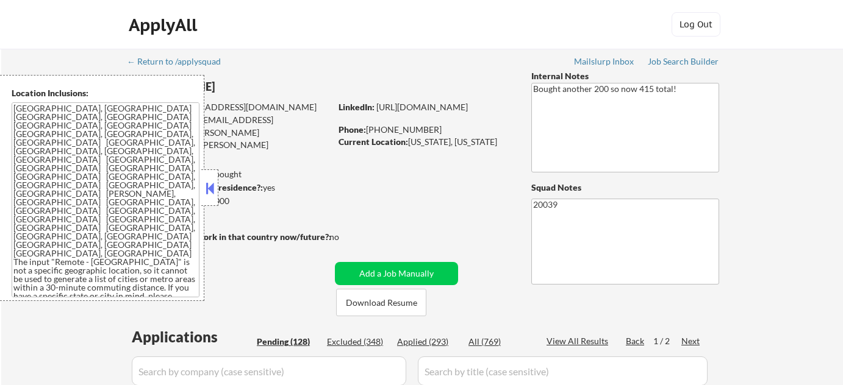
select select ""pending""
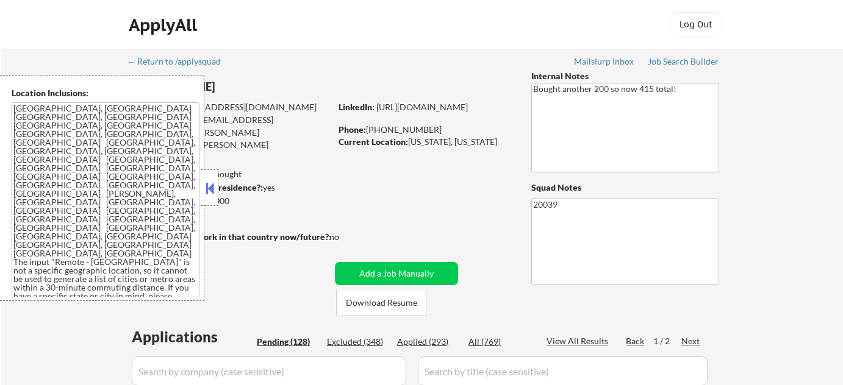
select select ""pending""
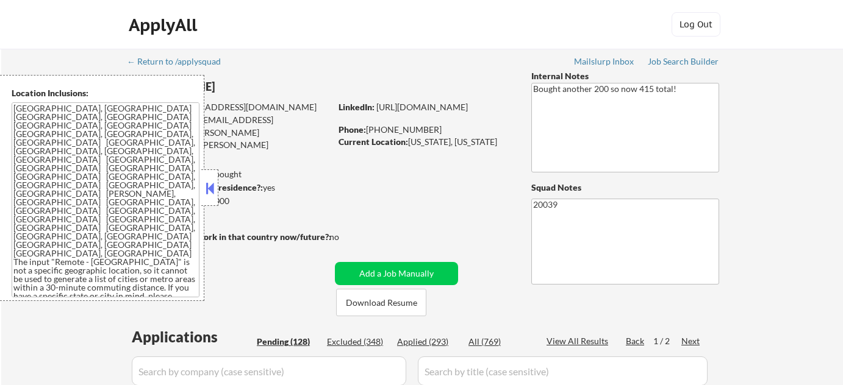
select select ""pending""
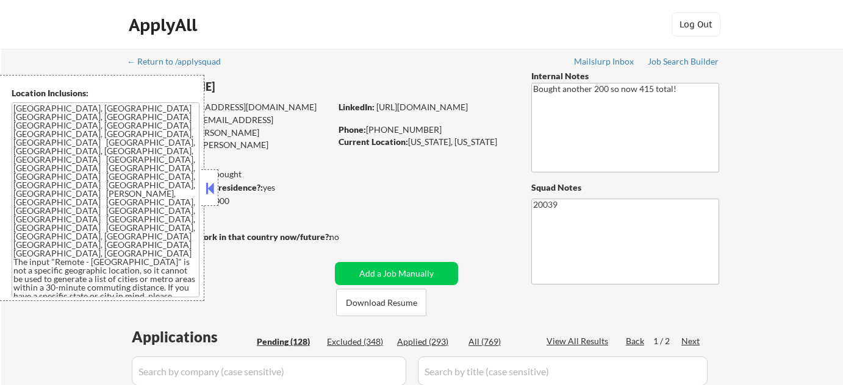
scroll to position [277, 0]
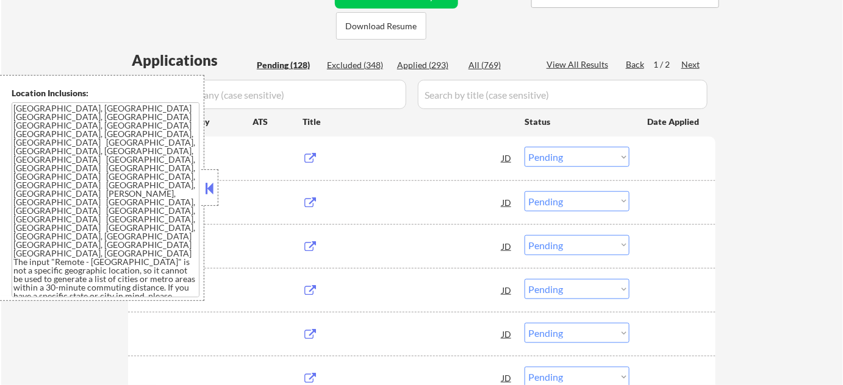
click at [213, 193] on button at bounding box center [209, 188] width 13 height 18
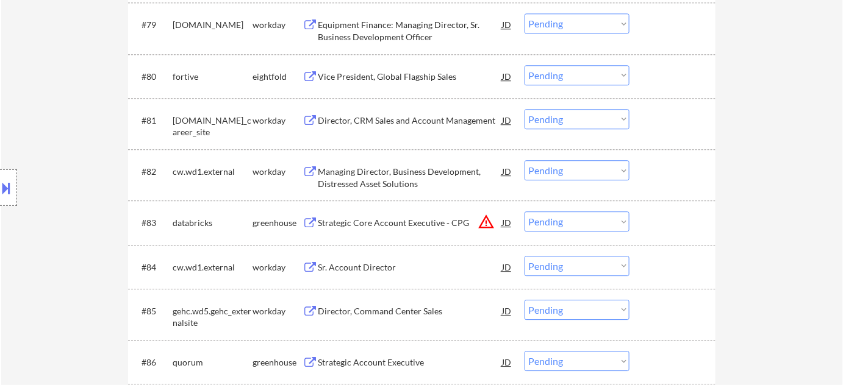
scroll to position [4157, 0]
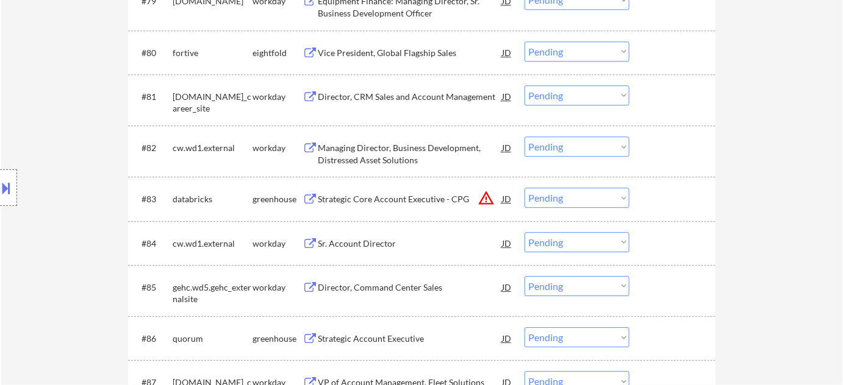
click at [488, 201] on button "warning_amber" at bounding box center [485, 198] width 17 height 17
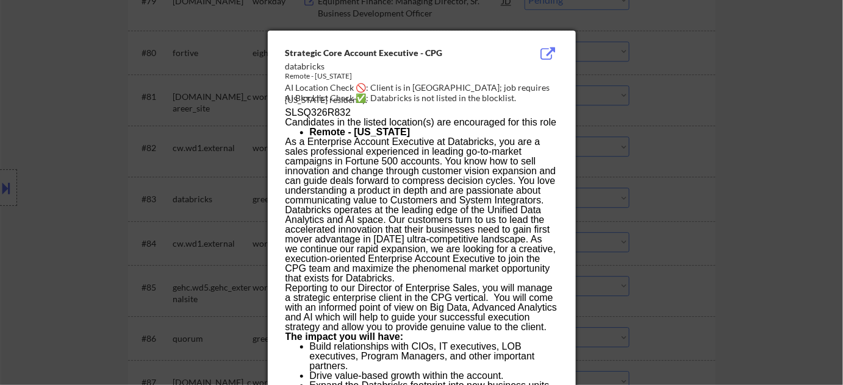
click at [710, 193] on div at bounding box center [421, 192] width 843 height 385
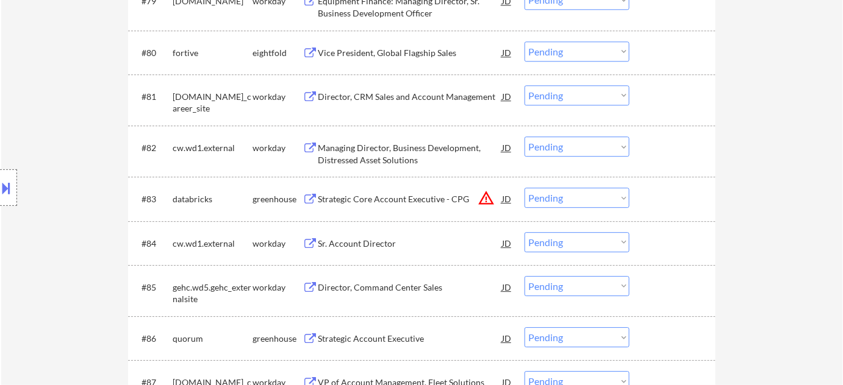
click at [622, 199] on select "Choose an option... Pending Applied Excluded (Questions) Excluded (Expired) Exc…" at bounding box center [576, 198] width 105 height 20
click at [524, 188] on select "Choose an option... Pending Applied Excluded (Questions) Excluded (Expired) Exc…" at bounding box center [576, 198] width 105 height 20
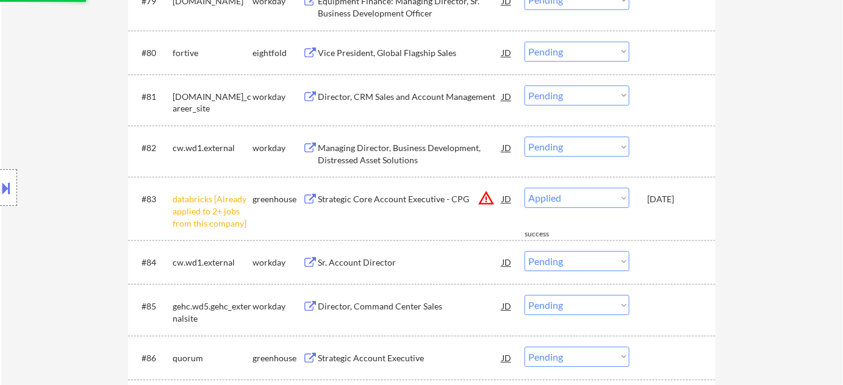
select select ""pending""
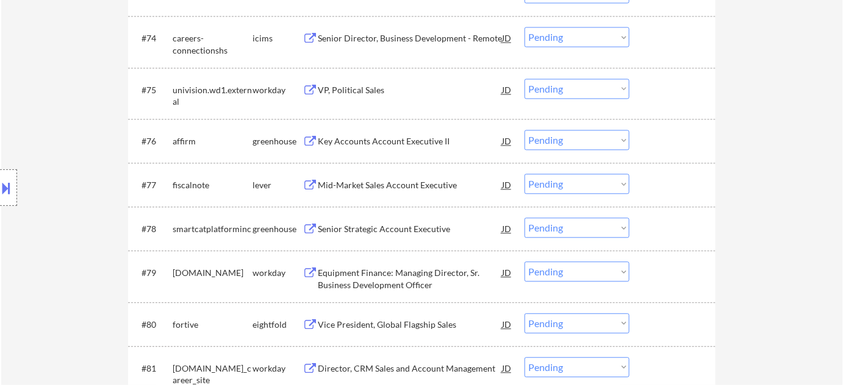
scroll to position [3935, 0]
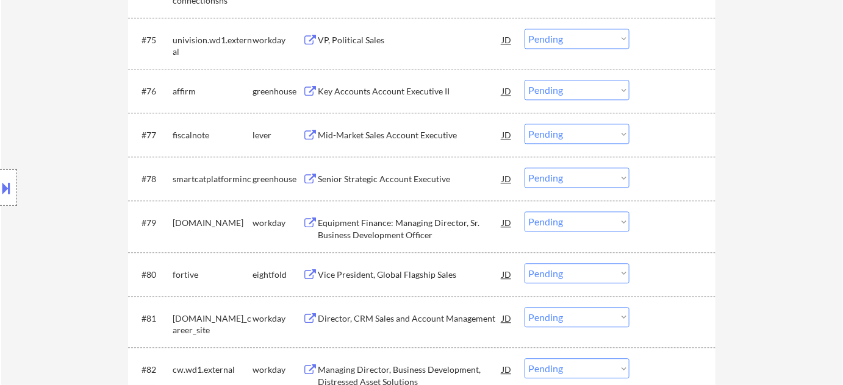
click at [577, 176] on select "Choose an option... Pending Applied Excluded (Questions) Excluded (Expired) Exc…" at bounding box center [576, 178] width 105 height 20
click at [524, 168] on select "Choose an option... Pending Applied Excluded (Questions) Excluded (Expired) Exc…" at bounding box center [576, 178] width 105 height 20
select select ""pending""
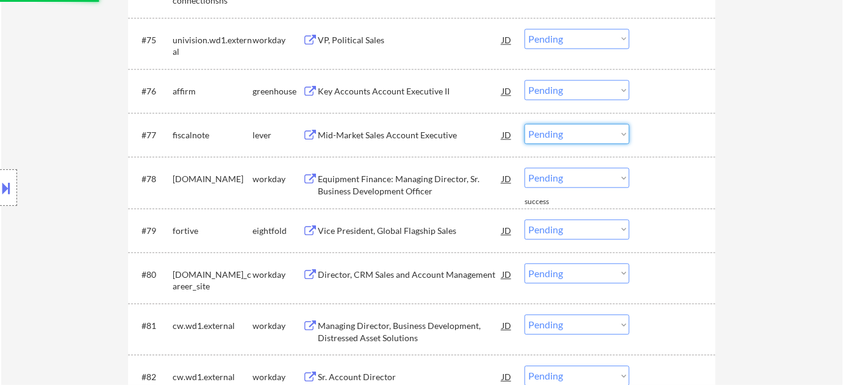
drag, startPoint x: 560, startPoint y: 130, endPoint x: 562, endPoint y: 141, distance: 10.5
click at [560, 130] on select "Choose an option... Pending Applied Excluded (Questions) Excluded (Expired) Exc…" at bounding box center [576, 134] width 105 height 20
click at [524, 124] on select "Choose an option... Pending Applied Excluded (Questions) Excluded (Expired) Exc…" at bounding box center [576, 134] width 105 height 20
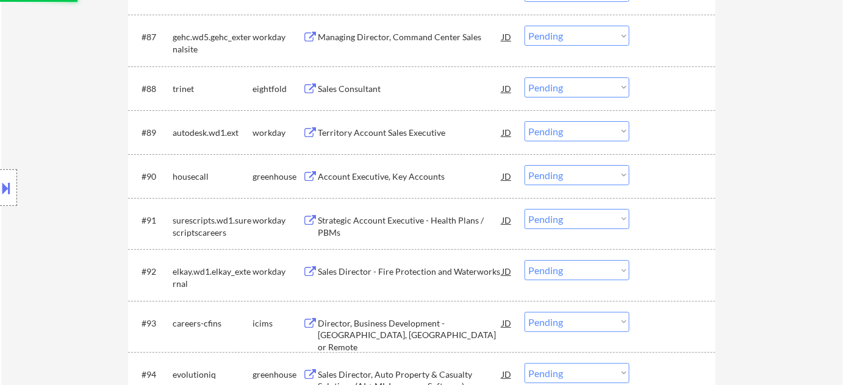
scroll to position [4544, 0]
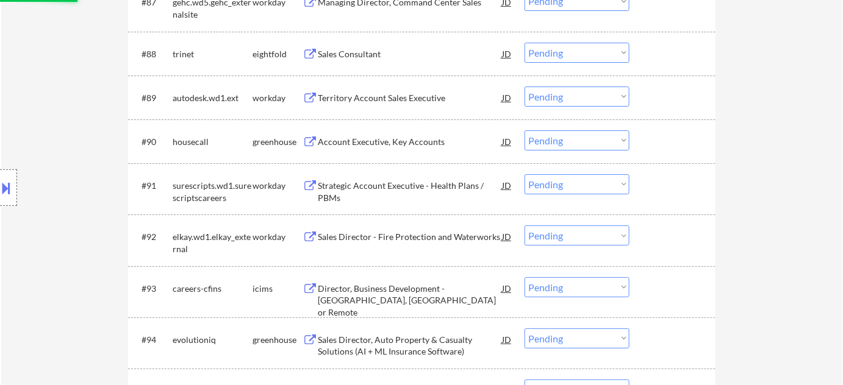
select select ""pending""
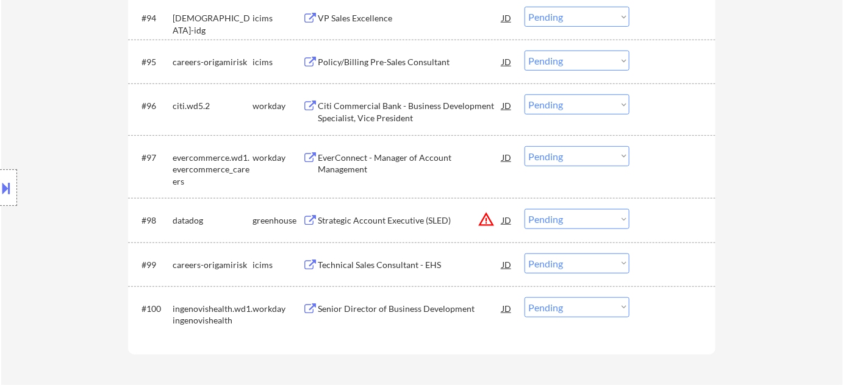
scroll to position [4877, 0]
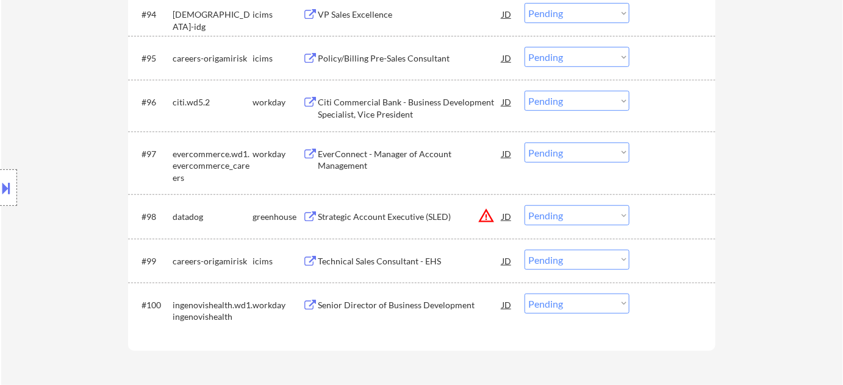
click at [483, 216] on button "warning_amber" at bounding box center [485, 215] width 17 height 17
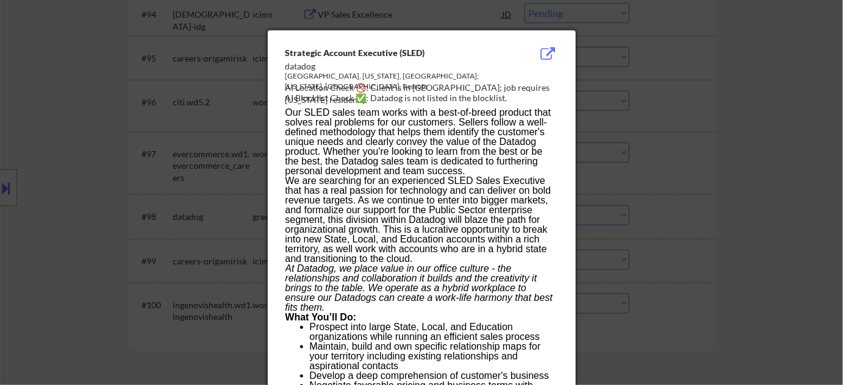
click at [655, 213] on div at bounding box center [421, 192] width 843 height 385
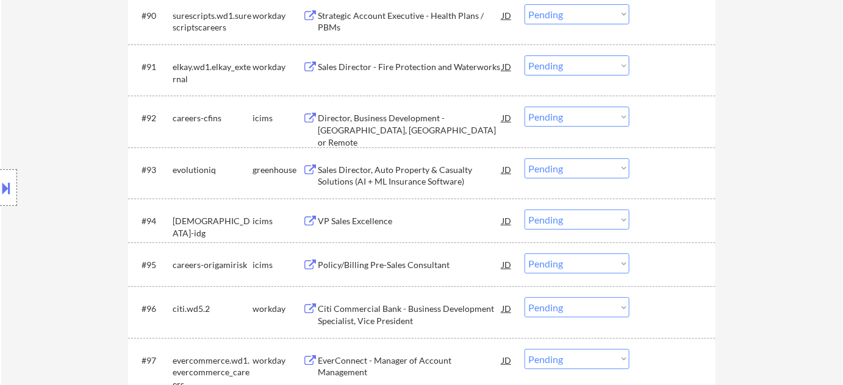
scroll to position [4655, 0]
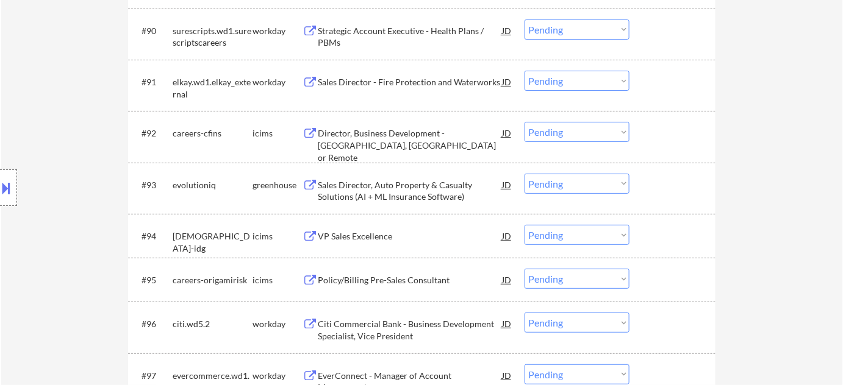
click at [418, 188] on div "Sales Director, Auto Property & Casualty Solutions (AI + ML Insurance Software)" at bounding box center [410, 191] width 184 height 24
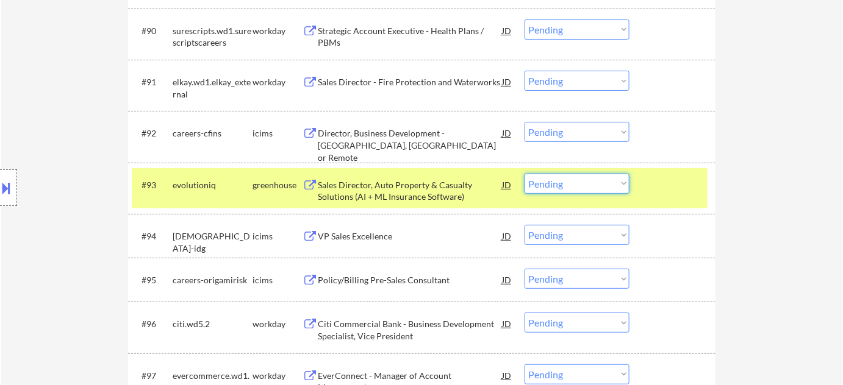
click at [552, 180] on select "Choose an option... Pending Applied Excluded (Questions) Excluded (Expired) Exc…" at bounding box center [576, 184] width 105 height 20
click at [524, 174] on select "Choose an option... Pending Applied Excluded (Questions) Excluded (Expired) Exc…" at bounding box center [576, 184] width 105 height 20
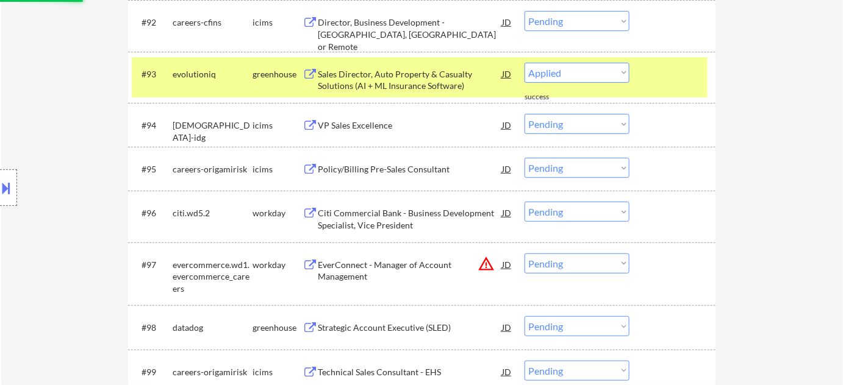
select select ""pending""
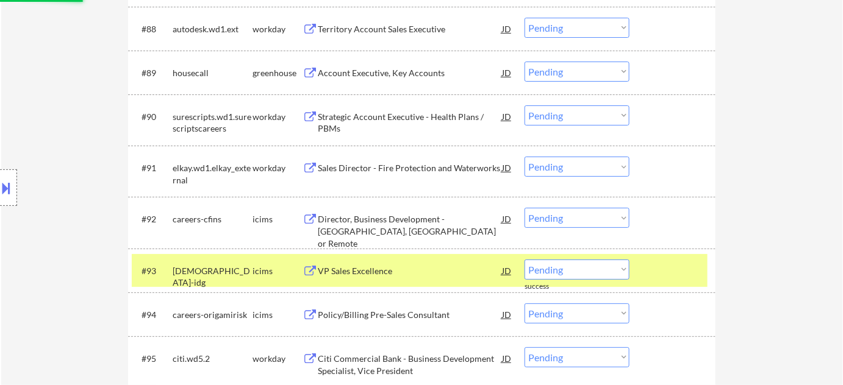
scroll to position [4544, 0]
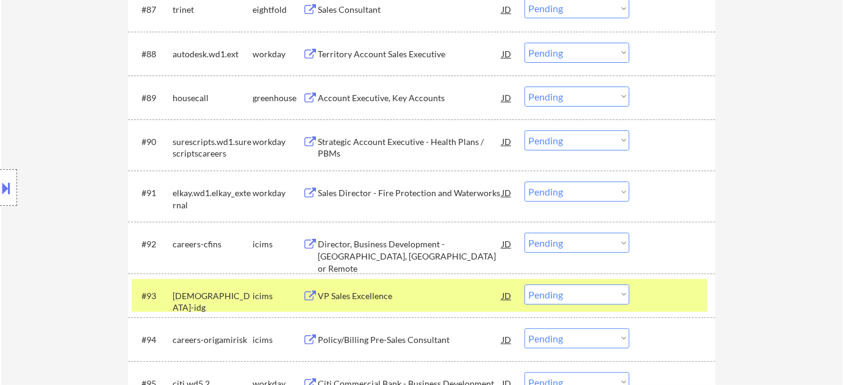
click at [406, 92] on div "Account Executive, Key Accounts" at bounding box center [410, 98] width 184 height 12
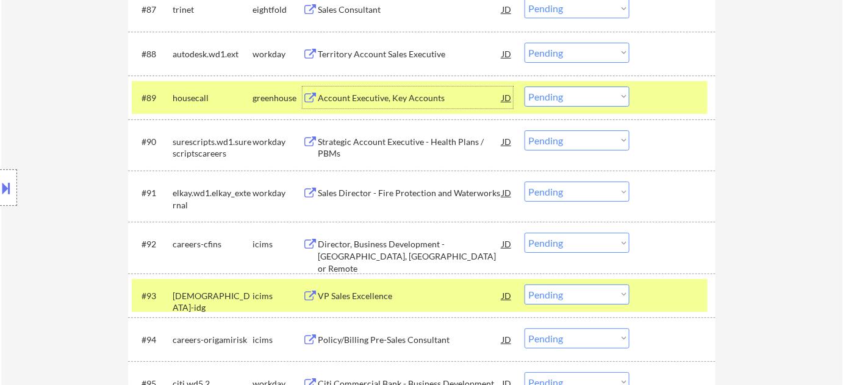
click at [526, 88] on select "Choose an option... Pending Applied Excluded (Questions) Excluded (Expired) Exc…" at bounding box center [576, 97] width 105 height 20
click at [524, 87] on select "Choose an option... Pending Applied Excluded (Questions) Excluded (Expired) Exc…" at bounding box center [576, 97] width 105 height 20
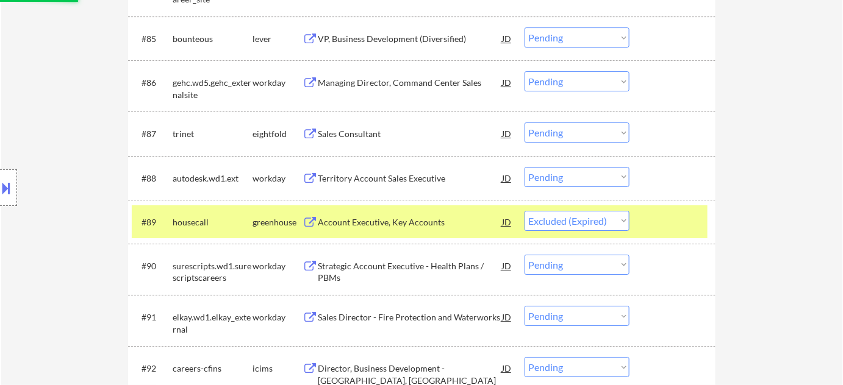
scroll to position [4378, 0]
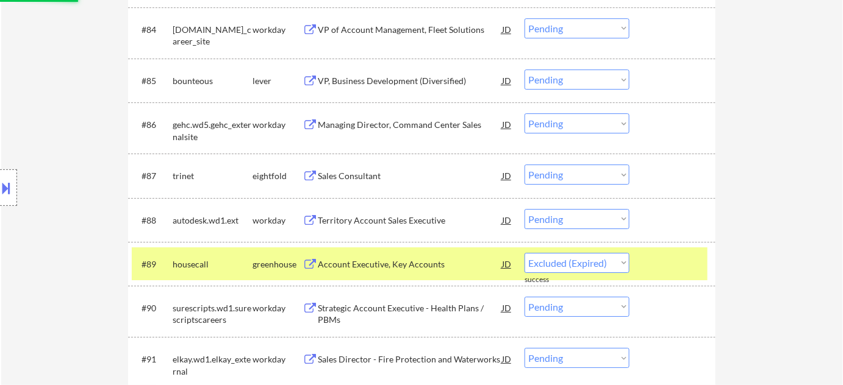
select select ""pending""
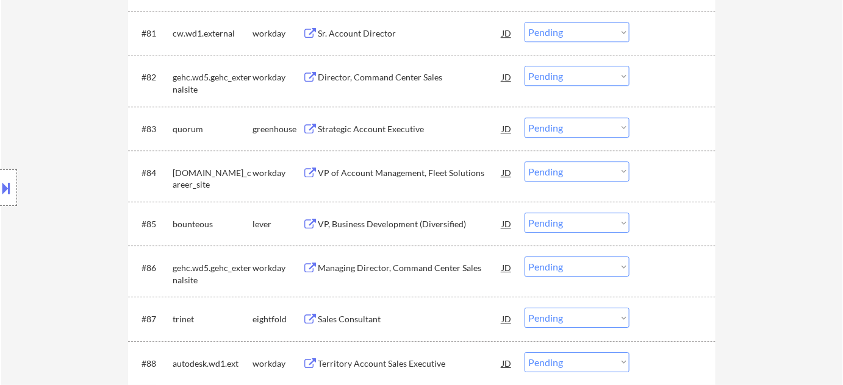
scroll to position [4212, 0]
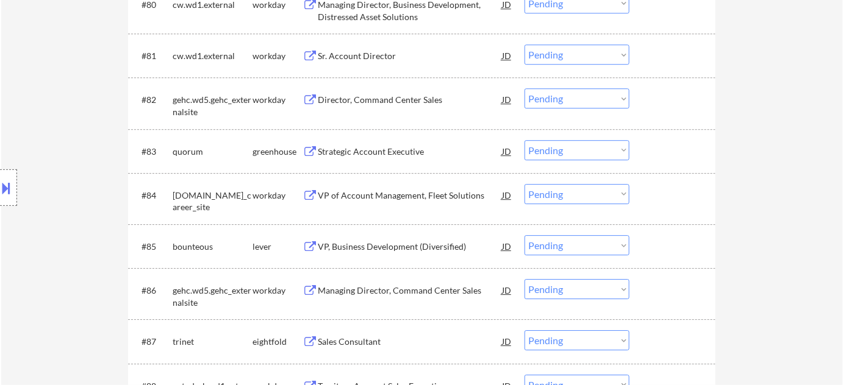
click at [387, 100] on div "Director, Command Center Sales" at bounding box center [410, 100] width 184 height 12
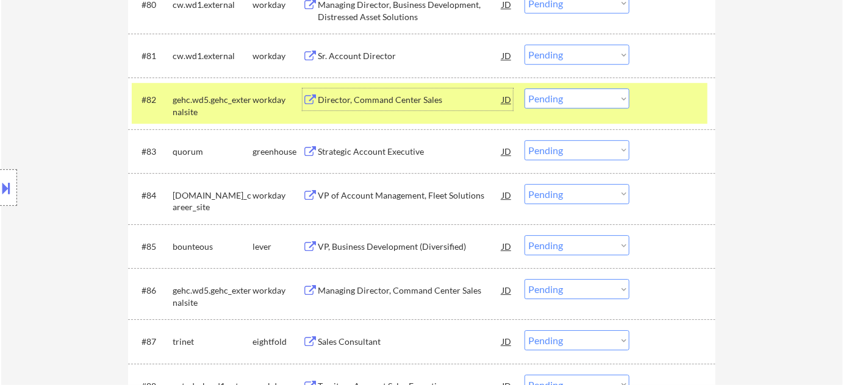
click at [605, 101] on select "Choose an option... Pending Applied Excluded (Questions) Excluded (Expired) Exc…" at bounding box center [576, 98] width 105 height 20
select select ""excluded__bad_match_""
click at [524, 88] on select "Choose an option... Pending Applied Excluded (Questions) Excluded (Expired) Exc…" at bounding box center [576, 98] width 105 height 20
click at [404, 248] on div "VP, Business Development (Diversified)" at bounding box center [410, 247] width 184 height 12
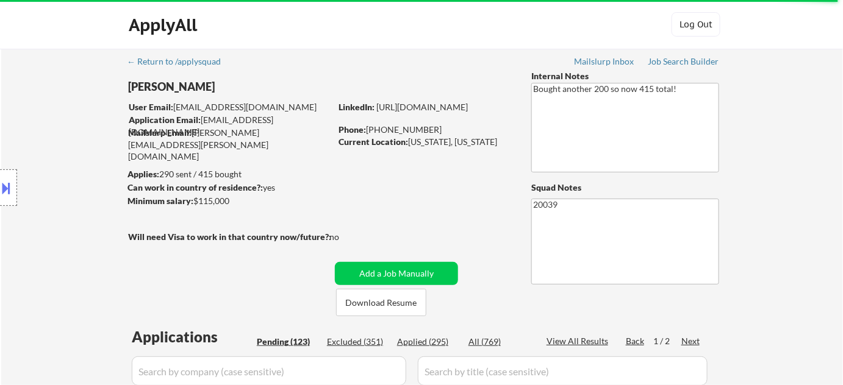
scroll to position [4266, 0]
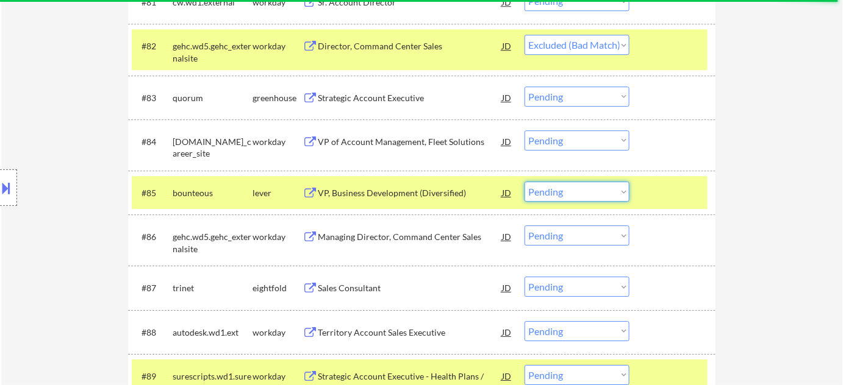
click at [552, 188] on select "Choose an option... Pending Applied Excluded (Questions) Excluded (Expired) Exc…" at bounding box center [576, 192] width 105 height 20
select select ""applied""
click at [524, 182] on select "Choose an option... Pending Applied Excluded (Questions) Excluded (Expired) Exc…" at bounding box center [576, 192] width 105 height 20
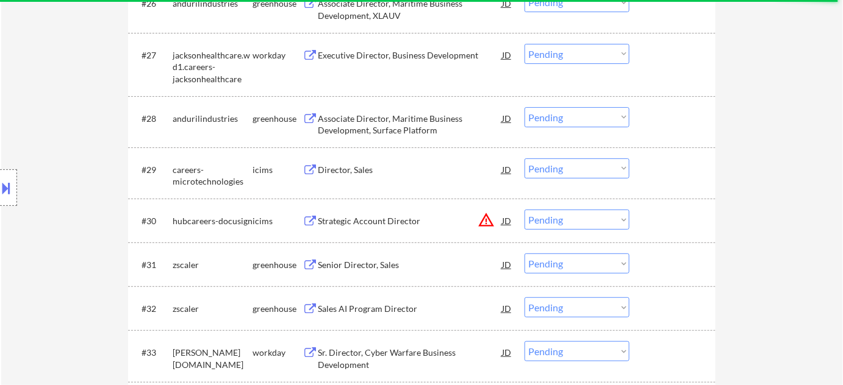
scroll to position [1038, 0]
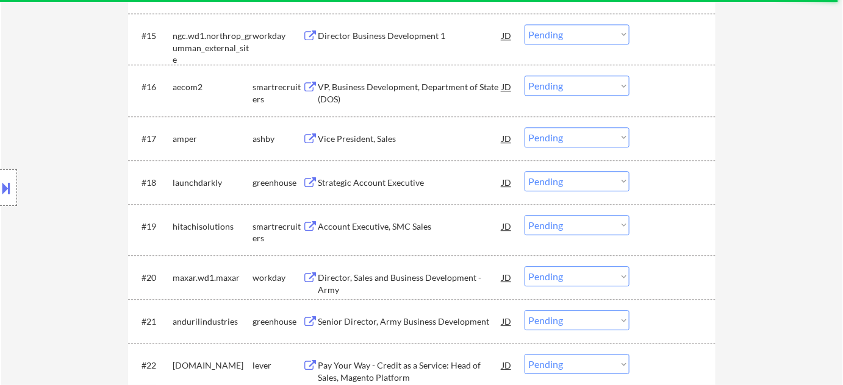
drag, startPoint x: 816, startPoint y: 90, endPoint x: 807, endPoint y: 37, distance: 54.4
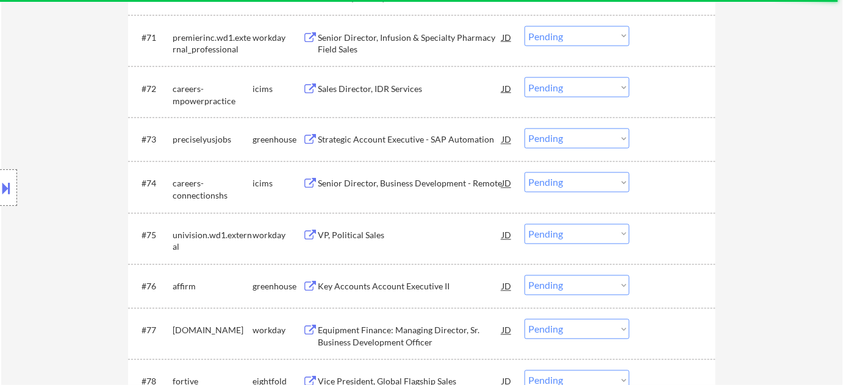
scroll to position [4177, 0]
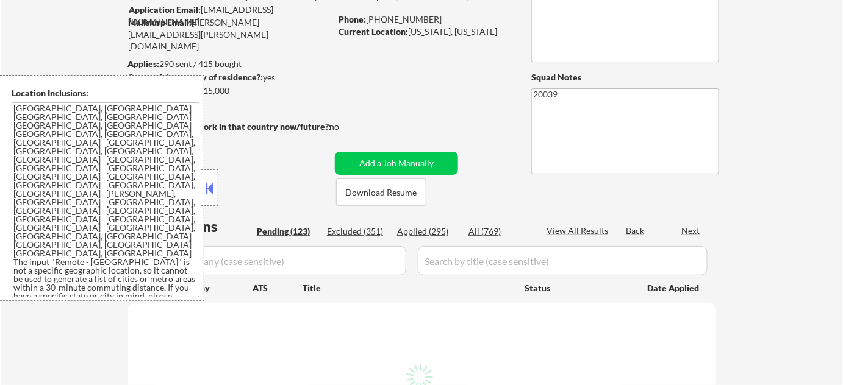
scroll to position [110, 0]
select select ""pending""
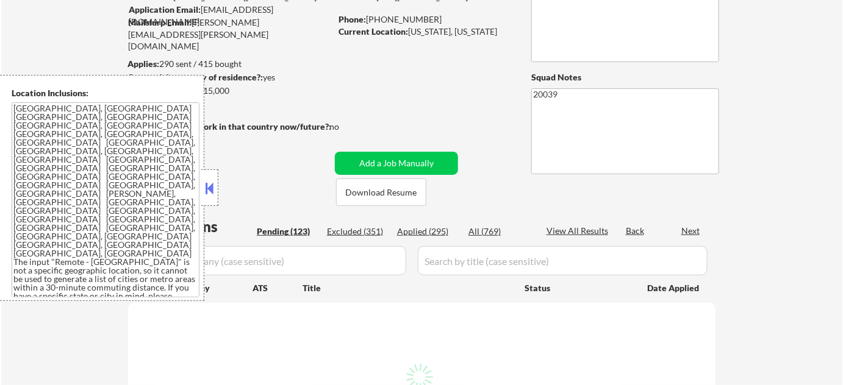
select select ""pending""
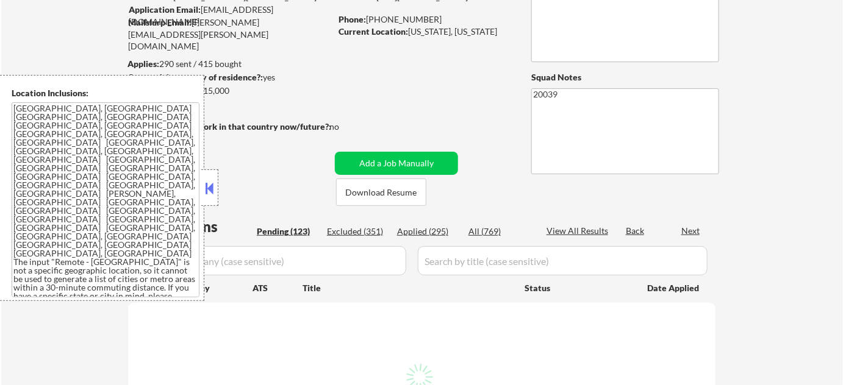
select select ""pending""
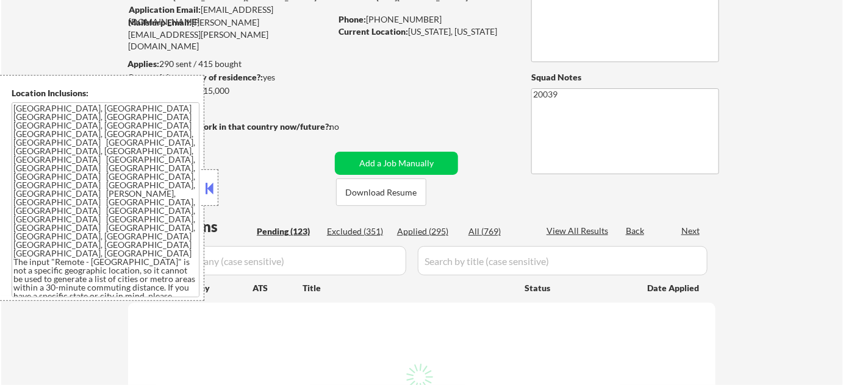
select select ""pending""
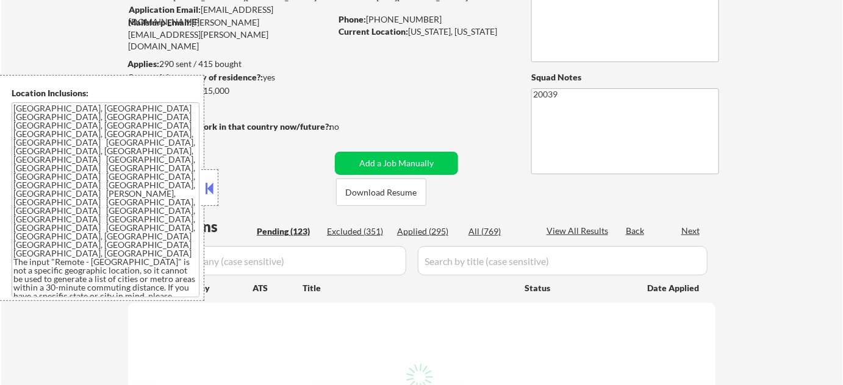
select select ""pending""
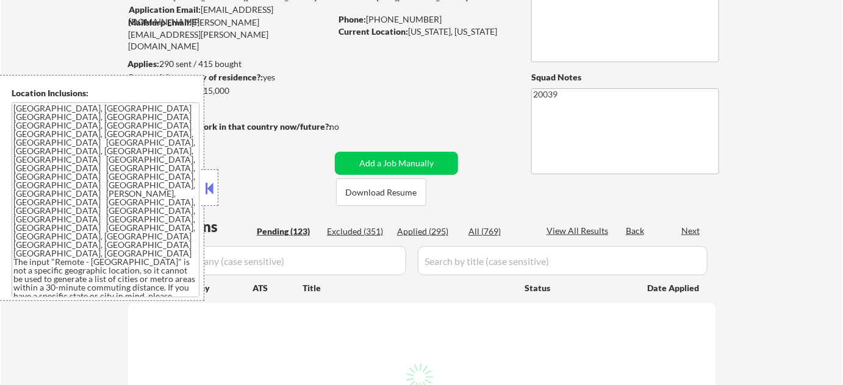
select select ""pending""
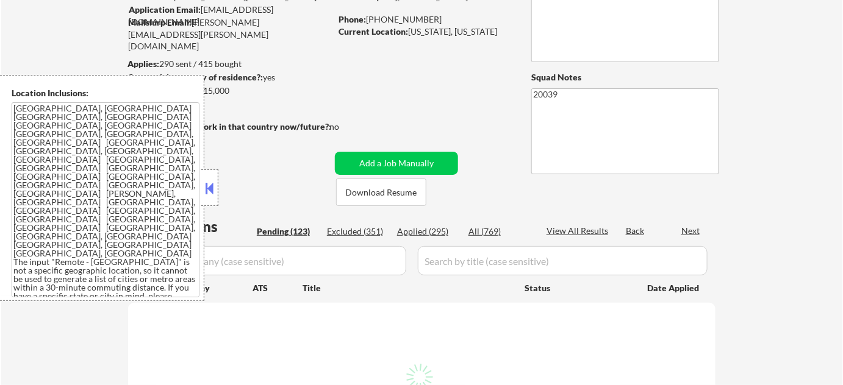
select select ""pending""
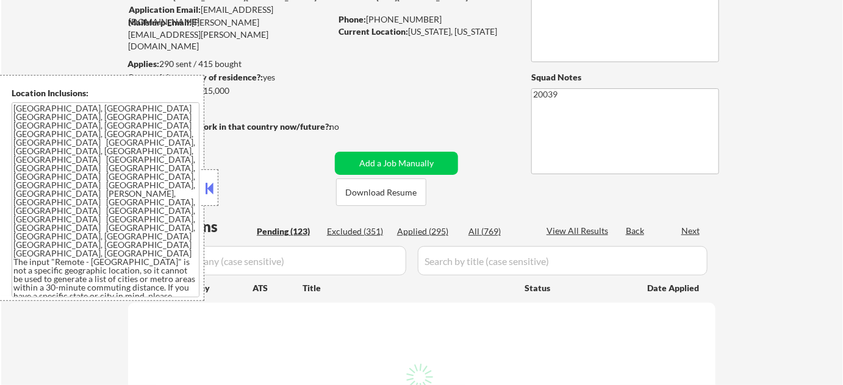
select select ""pending""
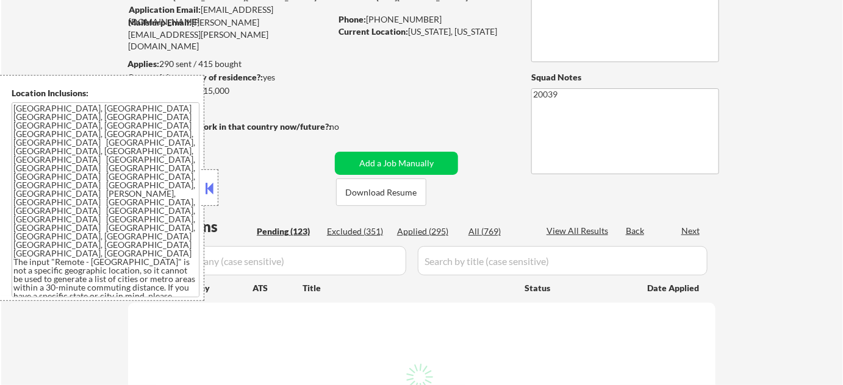
select select ""pending""
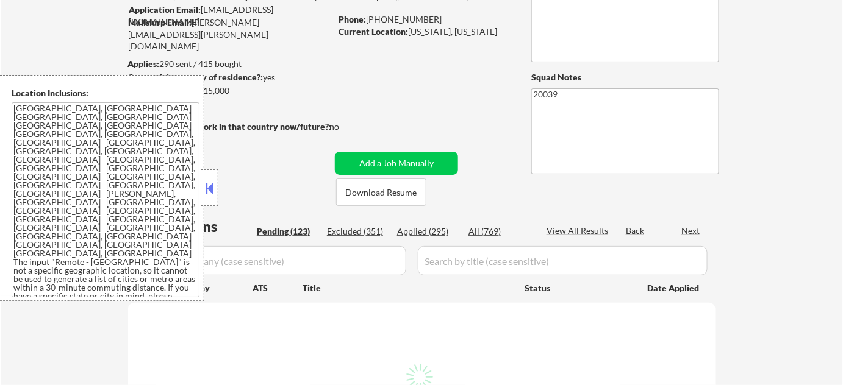
select select ""pending""
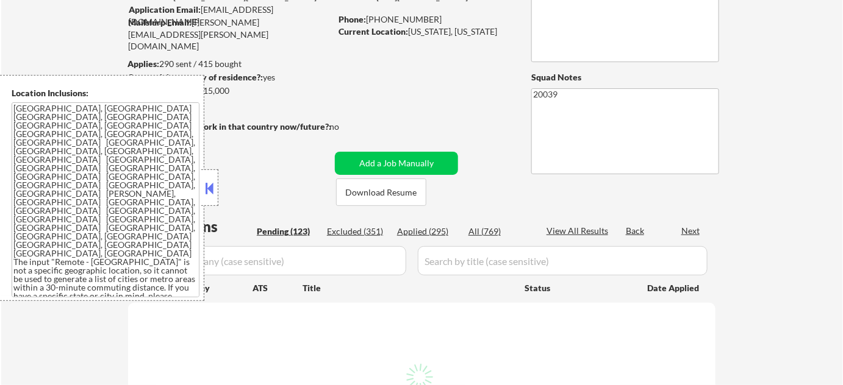
select select ""pending""
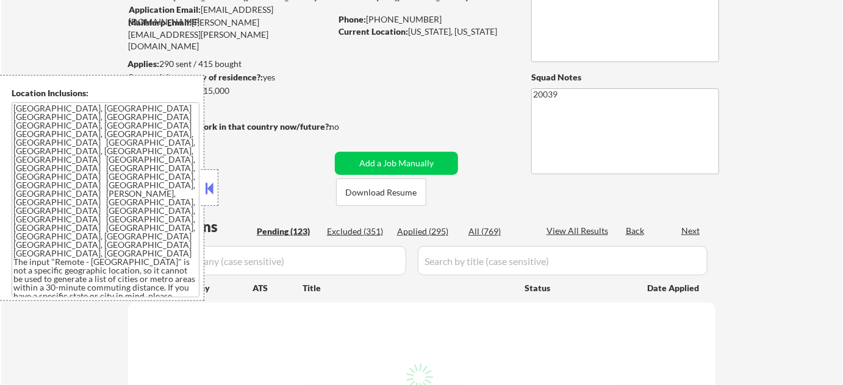
select select ""pending""
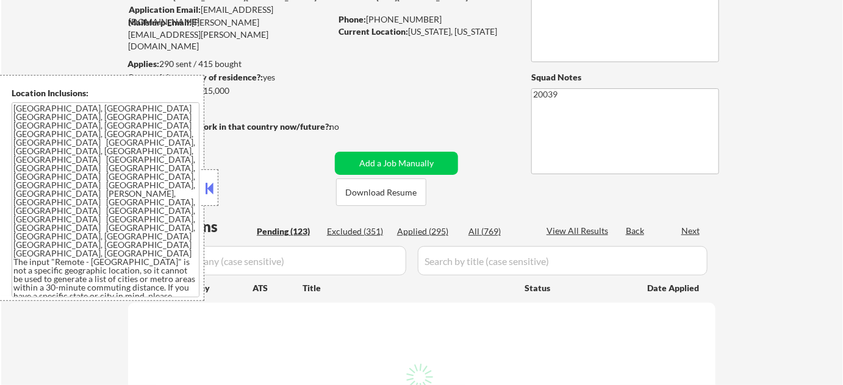
select select ""pending""
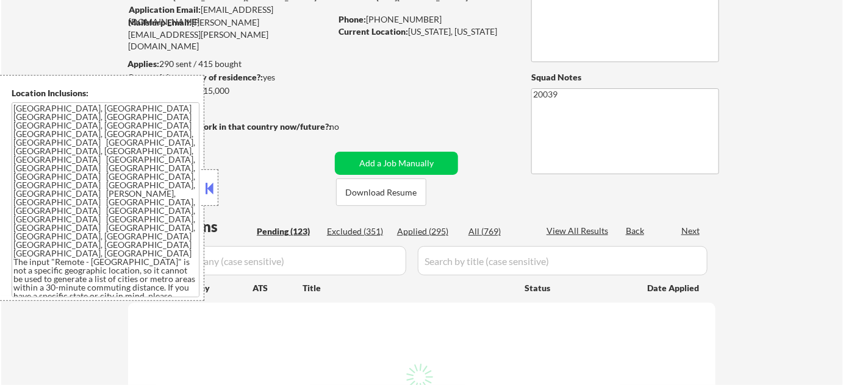
select select ""pending""
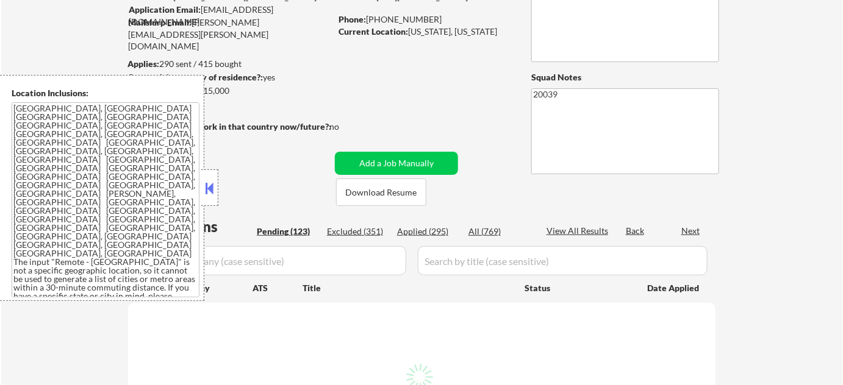
select select ""pending""
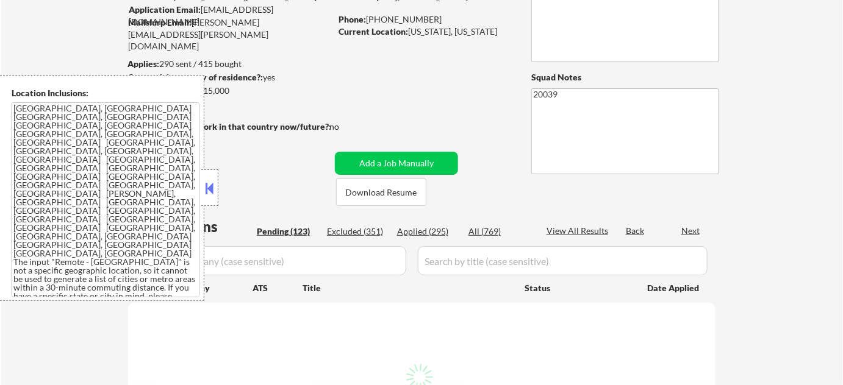
select select ""pending""
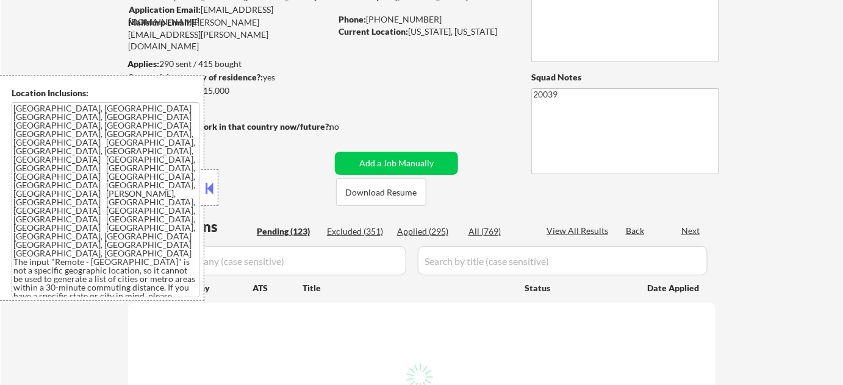
select select ""pending""
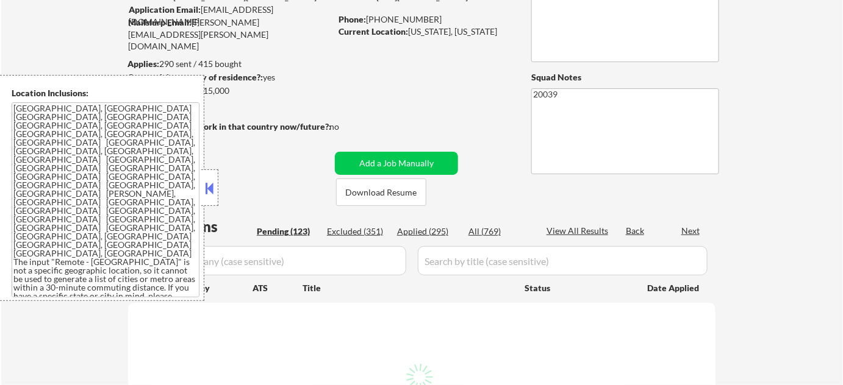
select select ""pending""
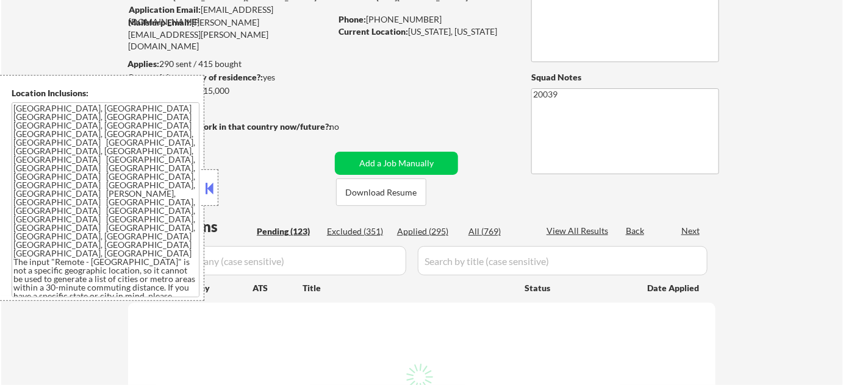
select select ""pending""
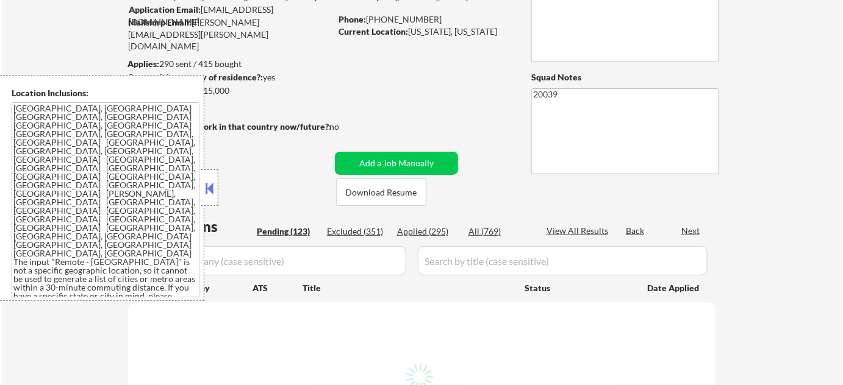
select select ""pending""
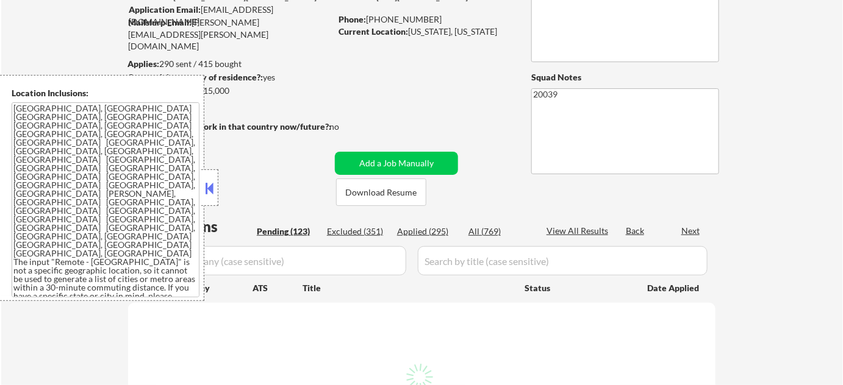
select select ""pending""
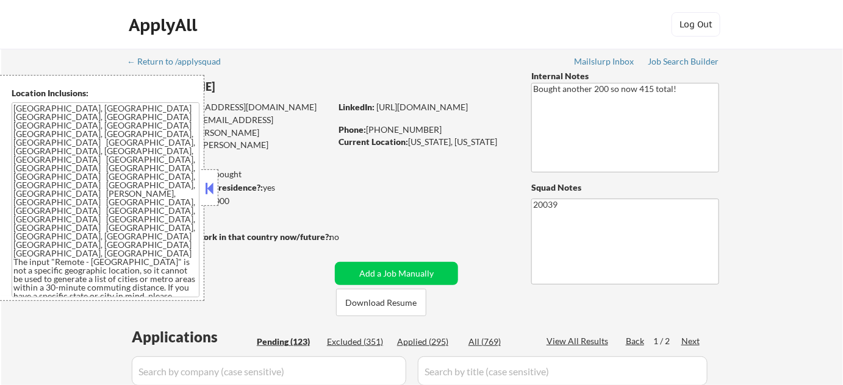
scroll to position [4266, 0]
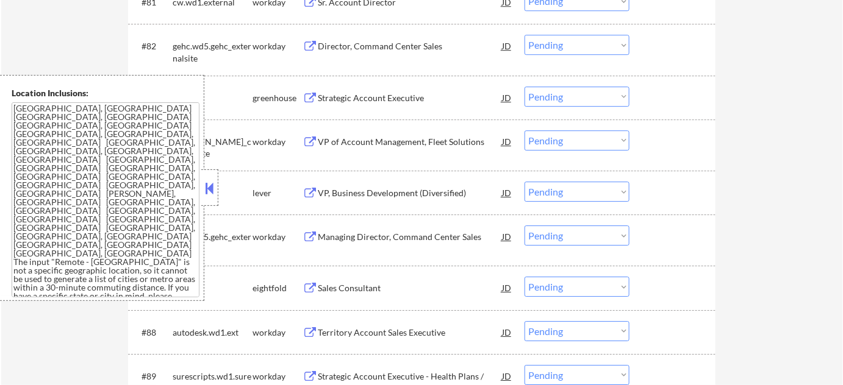
click at [206, 190] on button at bounding box center [209, 188] width 13 height 18
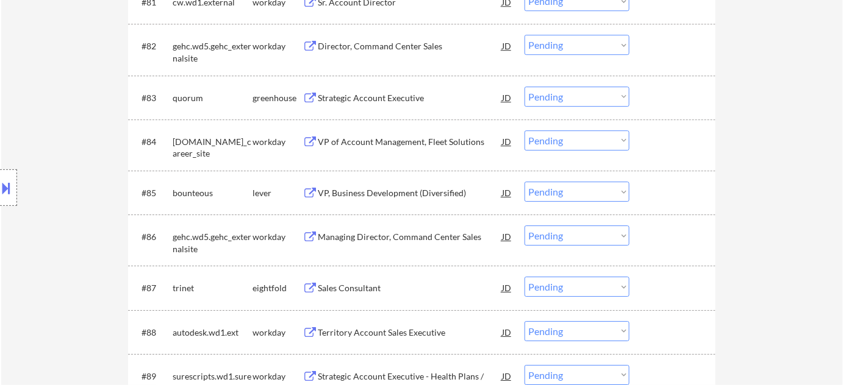
drag, startPoint x: 544, startPoint y: 192, endPoint x: 548, endPoint y: 201, distance: 9.5
click at [544, 192] on select "Choose an option... Pending Applied Excluded (Questions) Excluded (Expired) Exc…" at bounding box center [576, 192] width 105 height 20
click at [524, 182] on select "Choose an option... Pending Applied Excluded (Questions) Excluded (Expired) Exc…" at bounding box center [576, 192] width 105 height 20
select select ""pending""
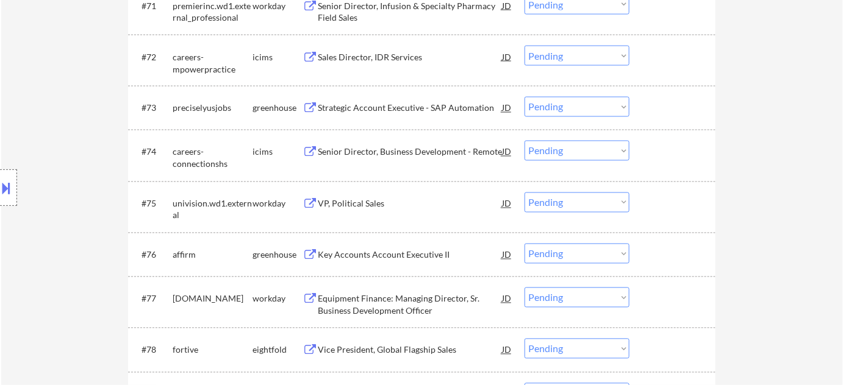
scroll to position [3767, 0]
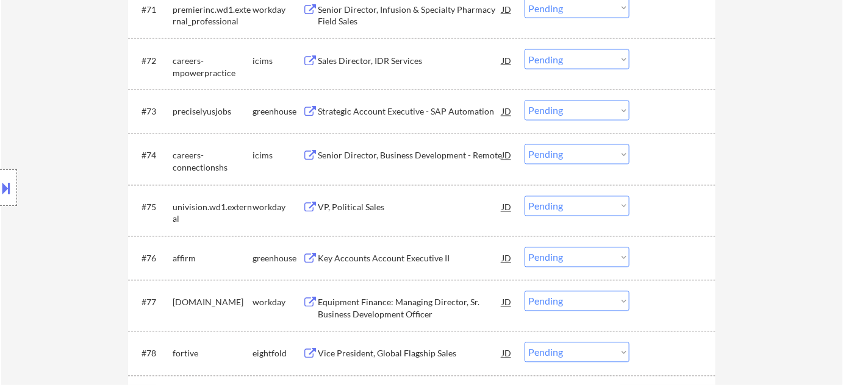
click at [416, 113] on div "Strategic Account Executive - SAP Automation" at bounding box center [410, 112] width 184 height 12
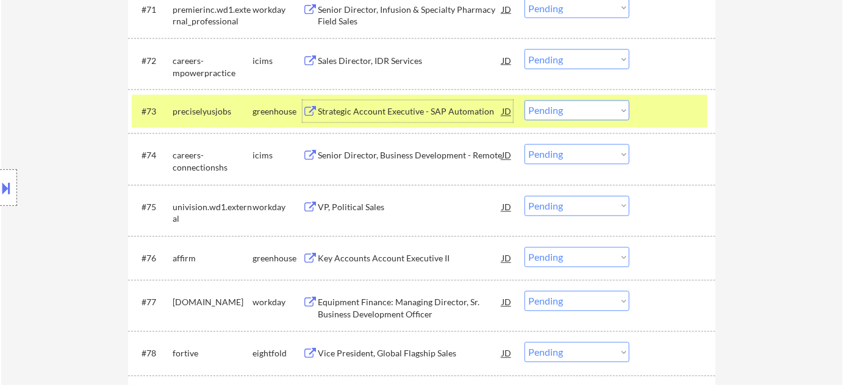
click at [543, 118] on select "Choose an option... Pending Applied Excluded (Questions) Excluded (Expired) Exc…" at bounding box center [576, 111] width 105 height 20
click at [524, 101] on select "Choose an option... Pending Applied Excluded (Questions) Excluded (Expired) Exc…" at bounding box center [576, 111] width 105 height 20
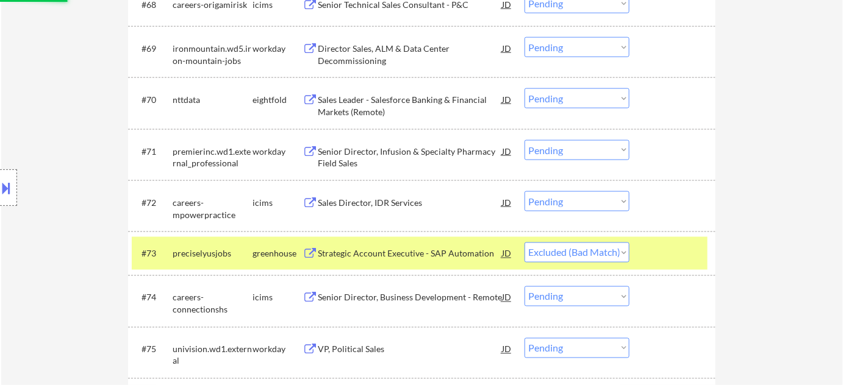
scroll to position [3601, 0]
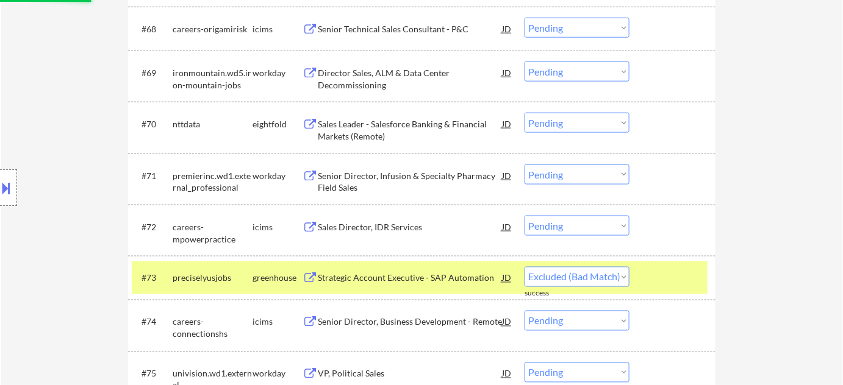
select select ""pending""
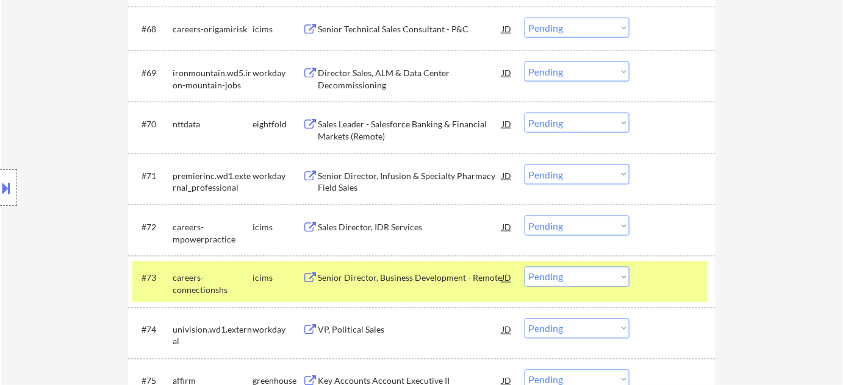
click at [358, 72] on div "Director Sales, ALM & Data Center Decommissioning" at bounding box center [410, 79] width 184 height 24
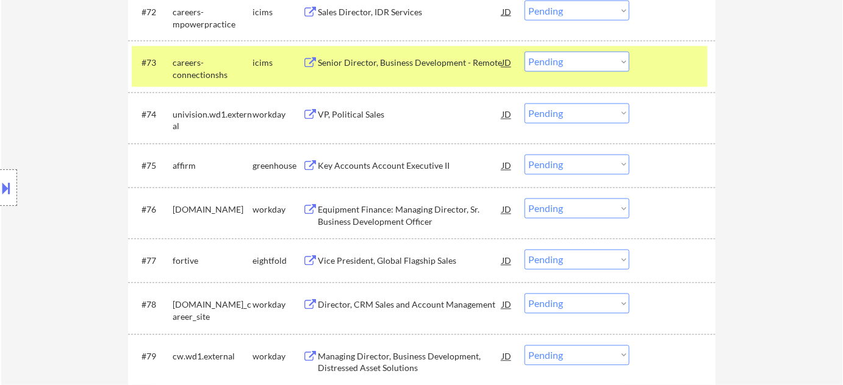
scroll to position [3823, 0]
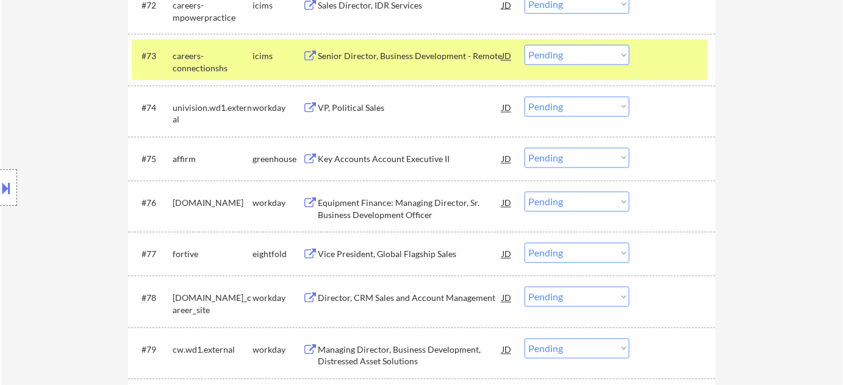
click at [366, 108] on div "VP, Political Sales" at bounding box center [410, 108] width 184 height 12
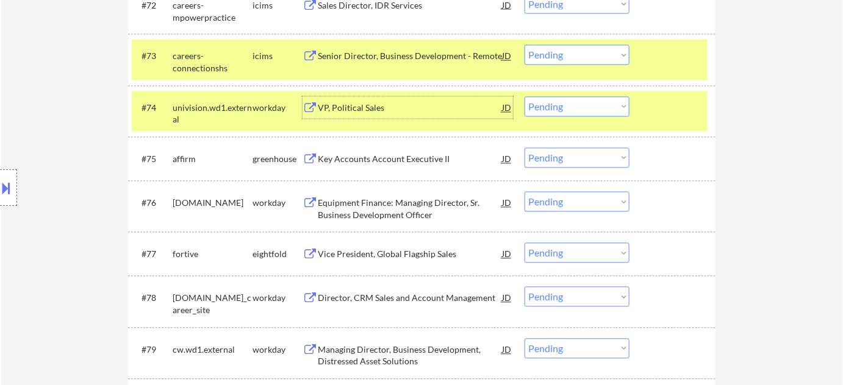
click at [564, 102] on select "Choose an option... Pending Applied Excluded (Questions) Excluded (Expired) Exc…" at bounding box center [576, 107] width 105 height 20
click at [524, 97] on select "Choose an option... Pending Applied Excluded (Questions) Excluded (Expired) Exc…" at bounding box center [576, 107] width 105 height 20
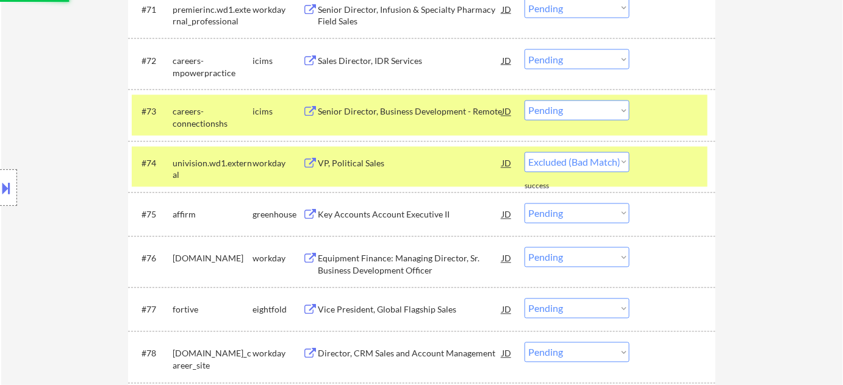
click at [413, 211] on div "Key Accounts Account Executive II" at bounding box center [410, 215] width 184 height 12
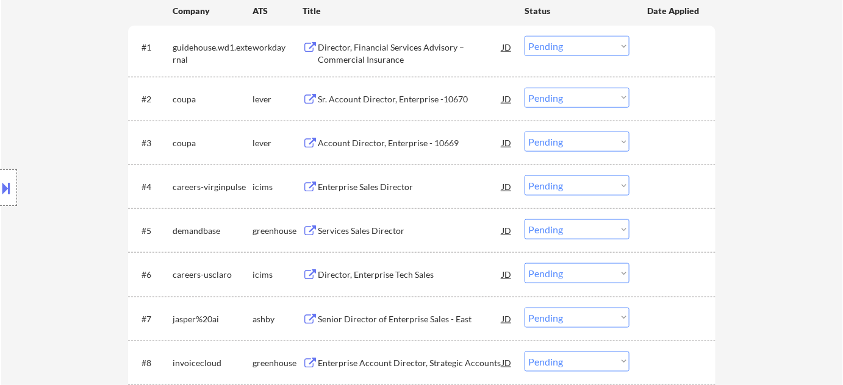
scroll to position [3737, 0]
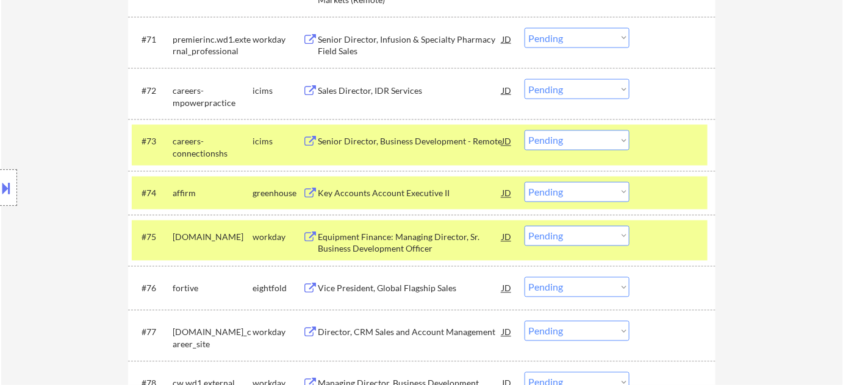
drag, startPoint x: 538, startPoint y: 194, endPoint x: 538, endPoint y: 201, distance: 7.3
click at [538, 194] on select "Choose an option... Pending Applied Excluded (Questions) Excluded (Expired) Exc…" at bounding box center [576, 192] width 105 height 20
click at [524, 182] on select "Choose an option... Pending Applied Excluded (Questions) Excluded (Expired) Exc…" at bounding box center [576, 192] width 105 height 20
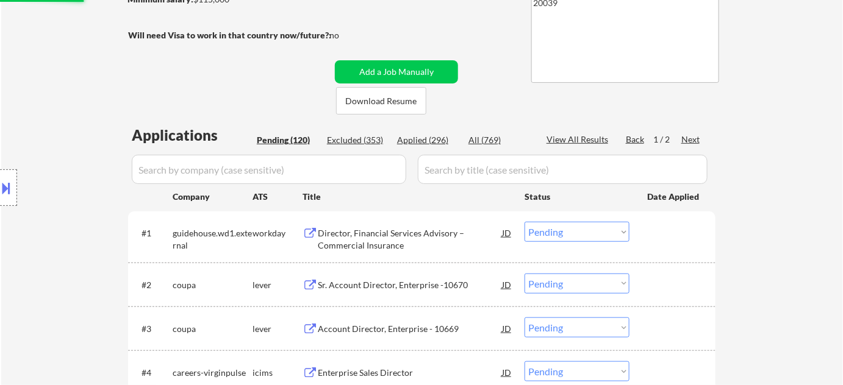
select select ""pending""
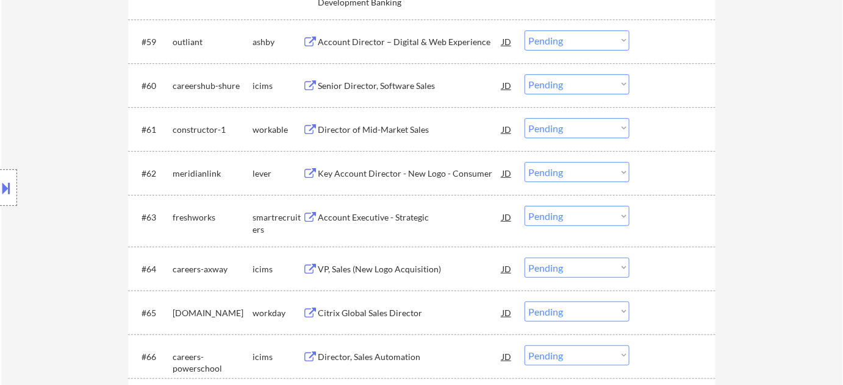
scroll to position [3192, 0]
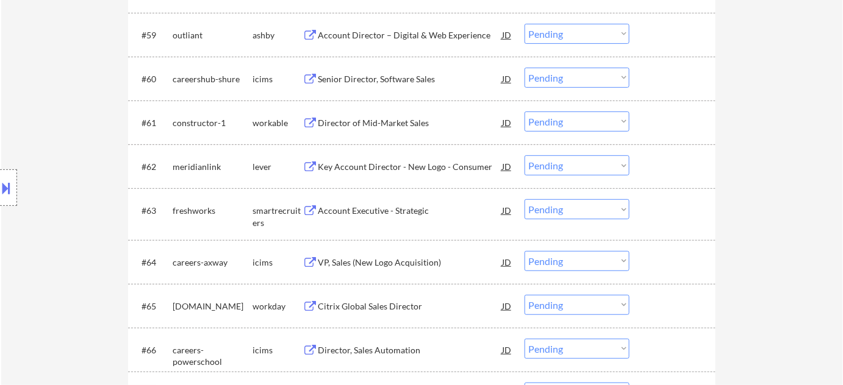
click at [393, 206] on div "Account Executive - Strategic" at bounding box center [410, 211] width 184 height 12
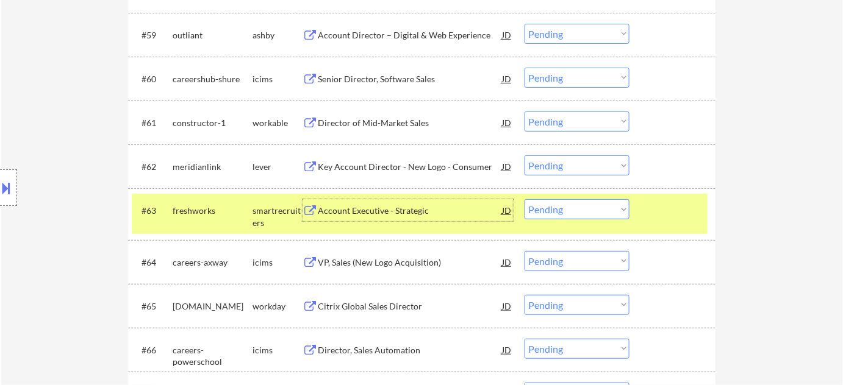
click at [555, 207] on select "Choose an option... Pending Applied Excluded (Questions) Excluded (Expired) Exc…" at bounding box center [576, 209] width 105 height 20
click at [524, 199] on select "Choose an option... Pending Applied Excluded (Questions) Excluded (Expired) Exc…" at bounding box center [576, 209] width 105 height 20
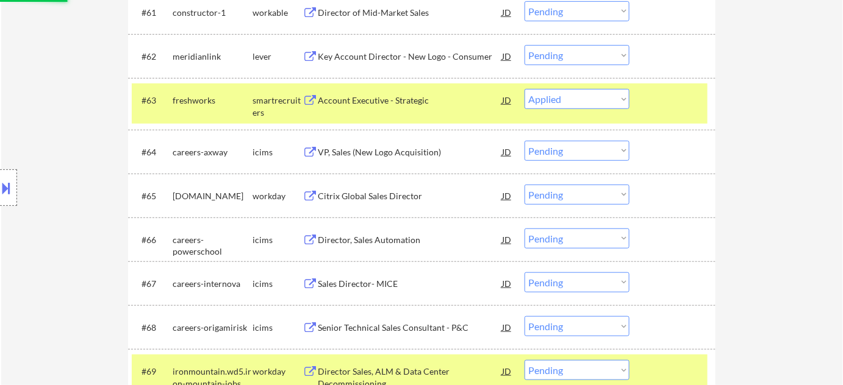
scroll to position [3358, 0]
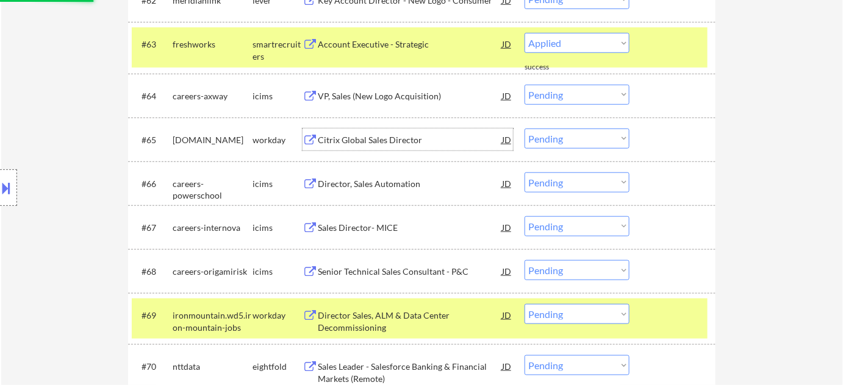
click at [387, 143] on div "Citrix Global Sales Director" at bounding box center [410, 140] width 184 height 12
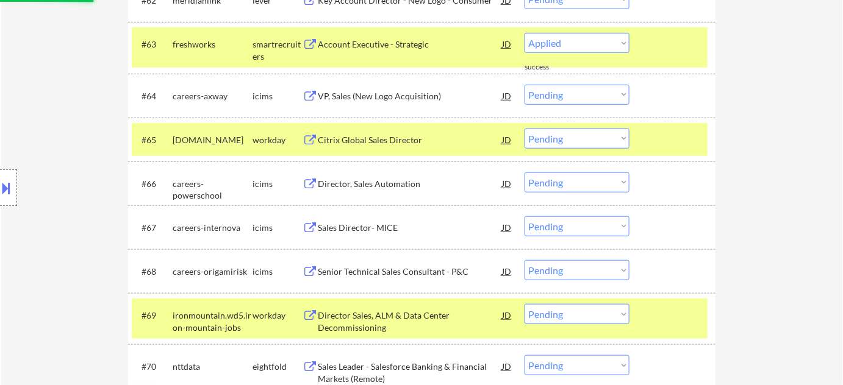
select select ""pending""
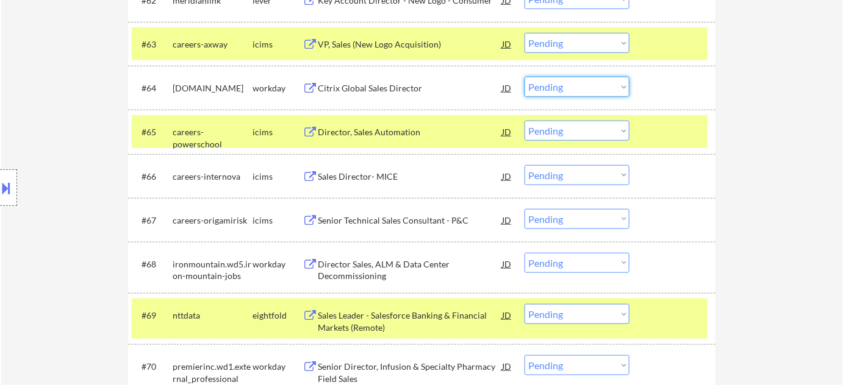
click at [557, 82] on select "Choose an option... Pending Applied Excluded (Questions) Excluded (Expired) Exc…" at bounding box center [576, 87] width 105 height 20
click at [524, 77] on select "Choose an option... Pending Applied Excluded (Questions) Excluded (Expired) Exc…" at bounding box center [576, 87] width 105 height 20
select select ""pending""
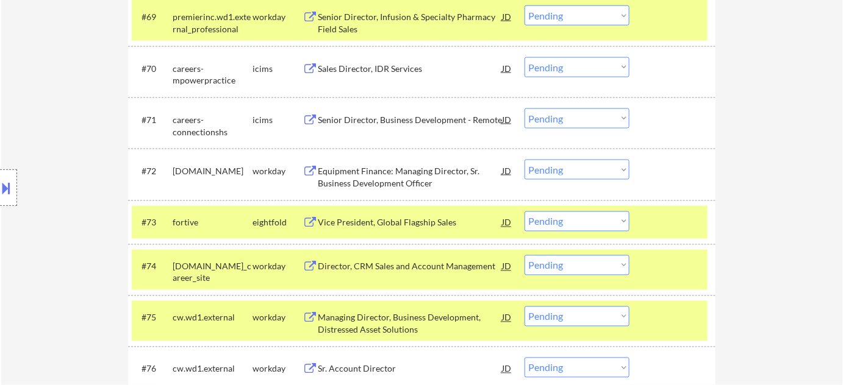
scroll to position [3690, 0]
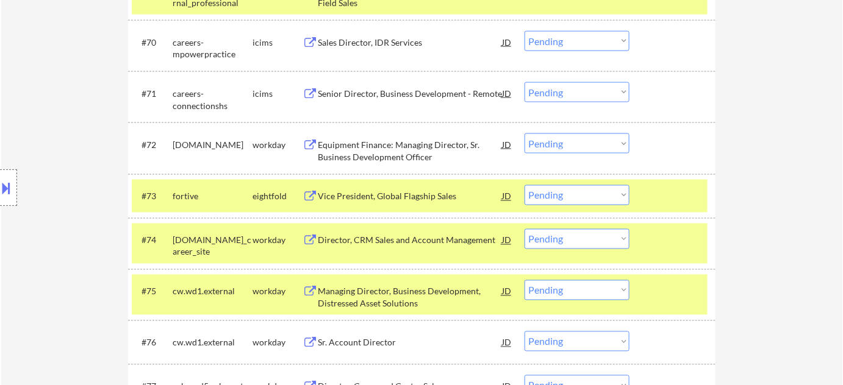
click at [419, 196] on div "Vice President, Global Flagship Sales" at bounding box center [410, 197] width 184 height 12
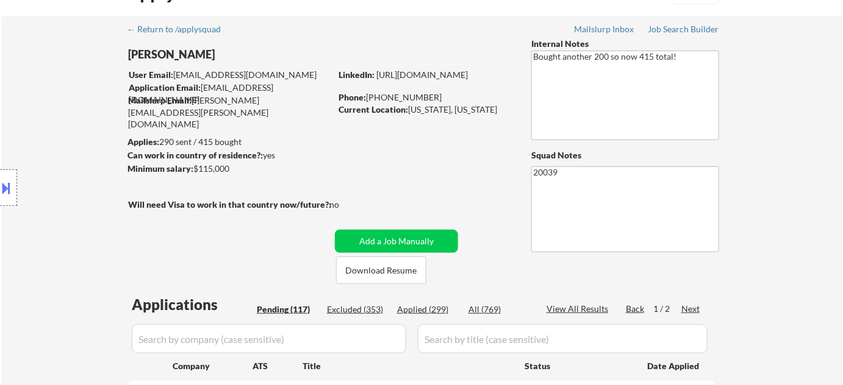
scroll to position [0, 0]
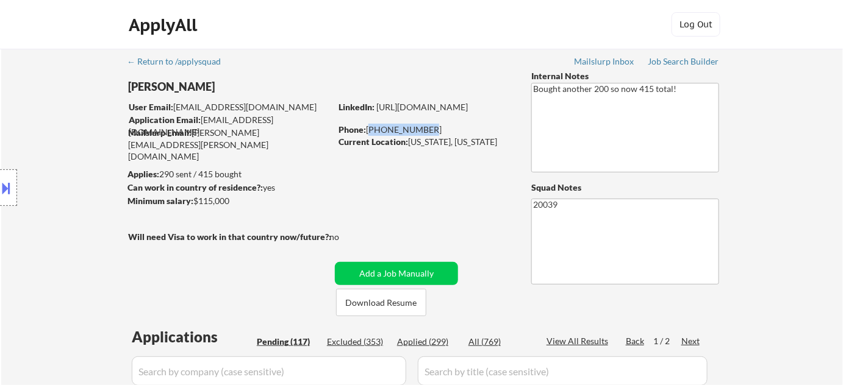
drag, startPoint x: 367, startPoint y: 128, endPoint x: 423, endPoint y: 128, distance: 56.1
click at [423, 128] on div "Phone: 336-803-1541" at bounding box center [424, 130] width 173 height 12
copy div "336-803-1541"
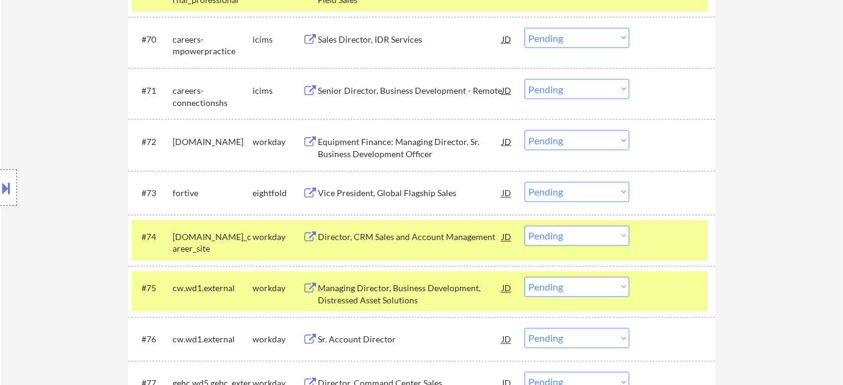
click at [555, 190] on select "Choose an option... Pending Applied Excluded (Questions) Excluded (Expired) Exc…" at bounding box center [576, 192] width 105 height 20
click at [524, 182] on select "Choose an option... Pending Applied Excluded (Questions) Excluded (Expired) Exc…" at bounding box center [576, 192] width 105 height 20
select select ""pending""
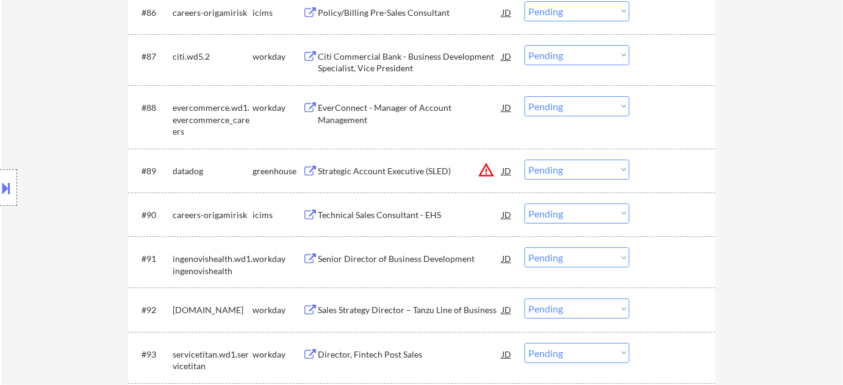
scroll to position [4525, 0]
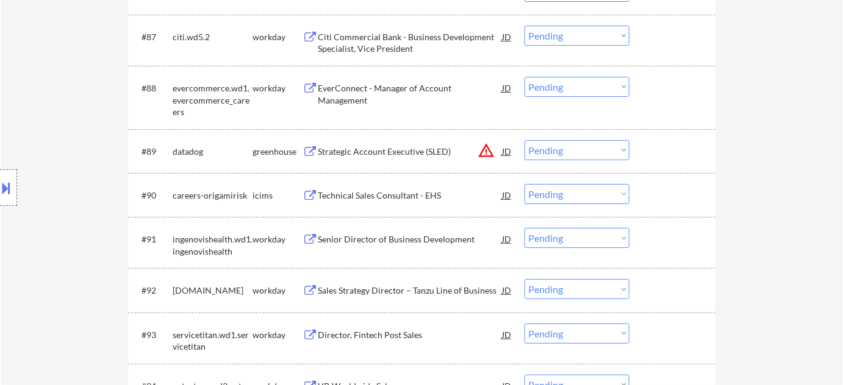
click at [416, 149] on div "Strategic Account Executive (SLED)" at bounding box center [410, 152] width 184 height 12
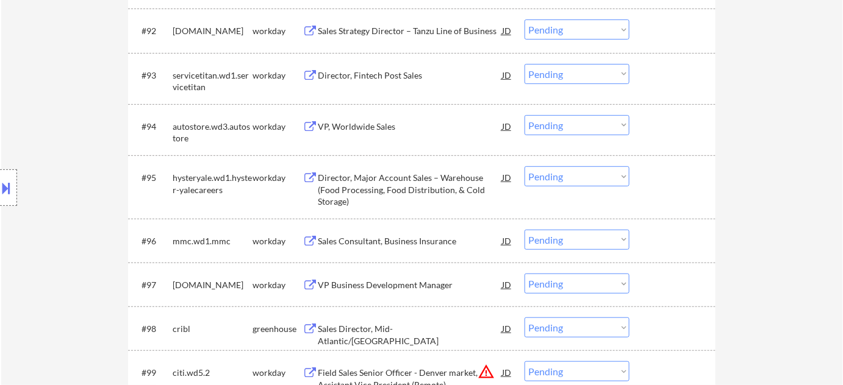
scroll to position [4802, 0]
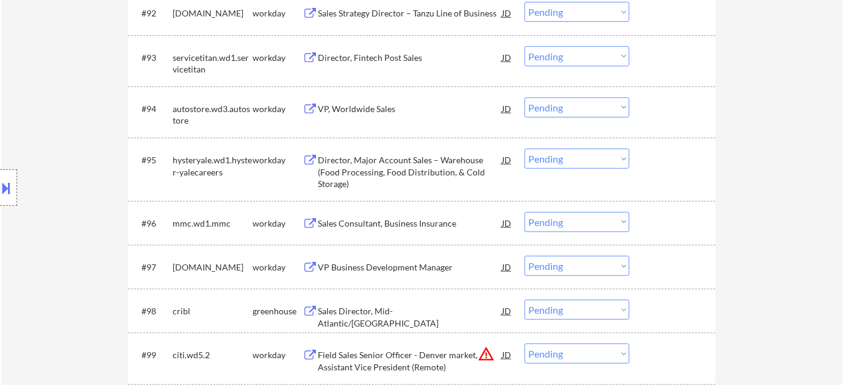
click at [405, 226] on div "Sales Consultant, Business Insurance" at bounding box center [410, 224] width 184 height 12
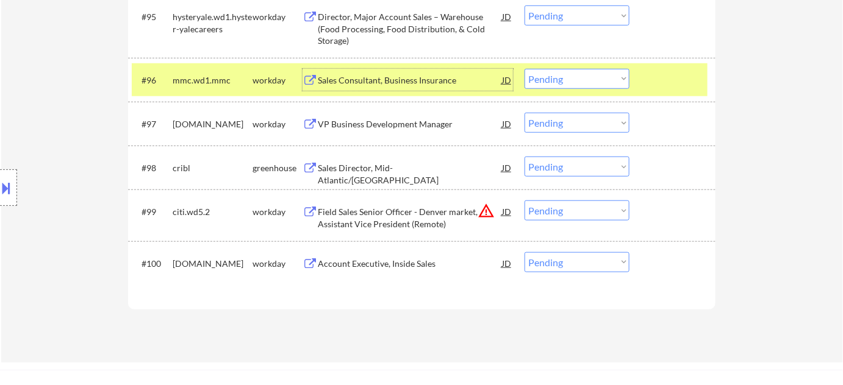
scroll to position [5079, 0]
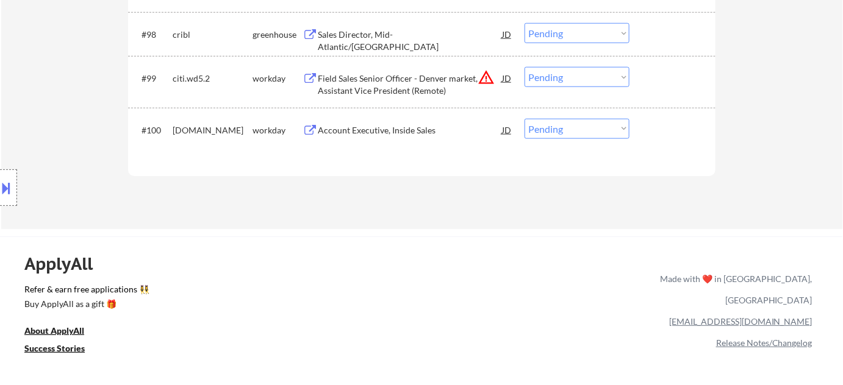
click at [570, 76] on select "Choose an option... Pending Applied Excluded (Questions) Excluded (Expired) Exc…" at bounding box center [576, 77] width 105 height 20
click at [524, 67] on select "Choose an option... Pending Applied Excluded (Questions) Excluded (Expired) Exc…" at bounding box center [576, 77] width 105 height 20
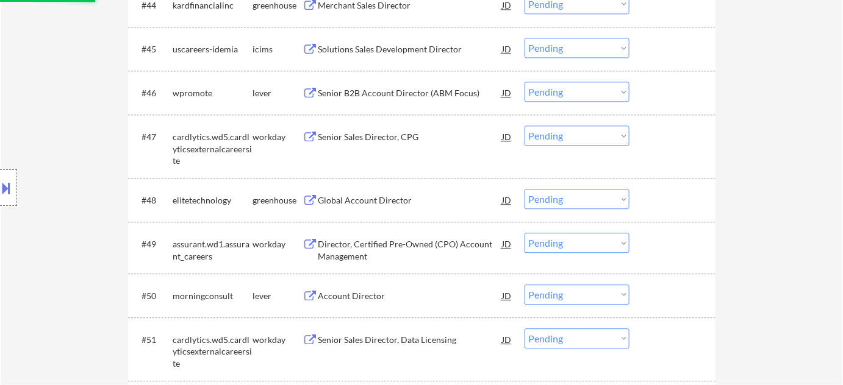
select select ""pending""
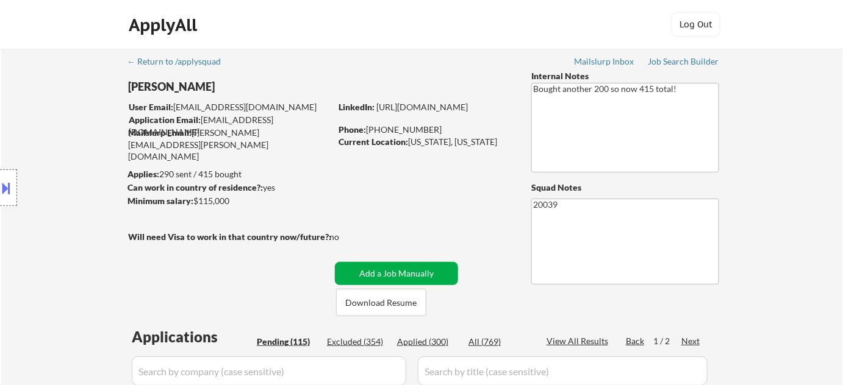
scroll to position [55, 0]
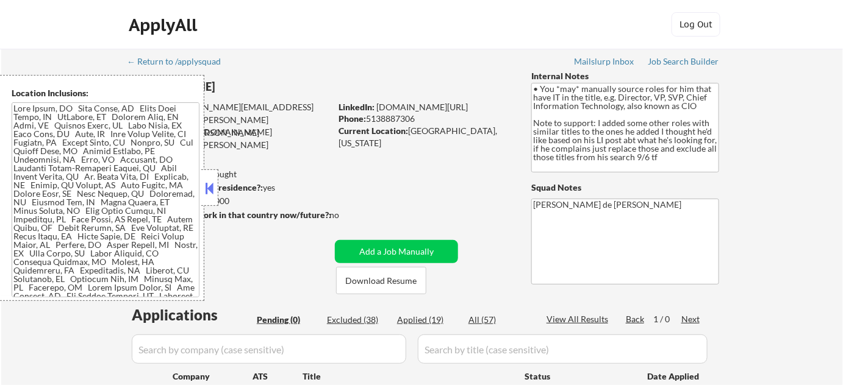
scroll to position [110, 0]
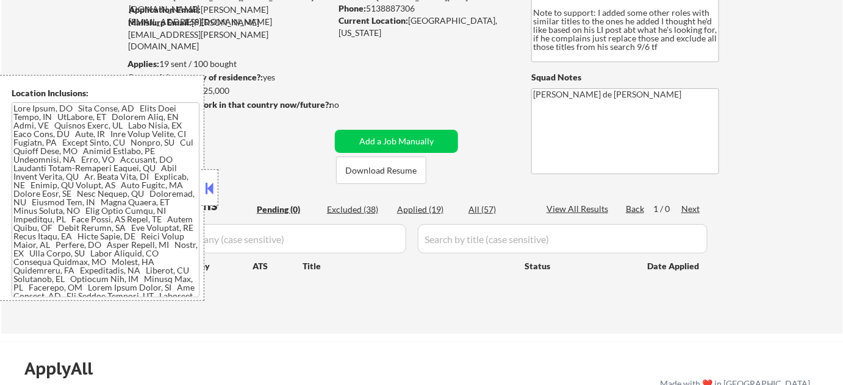
click at [209, 192] on button at bounding box center [209, 188] width 13 height 18
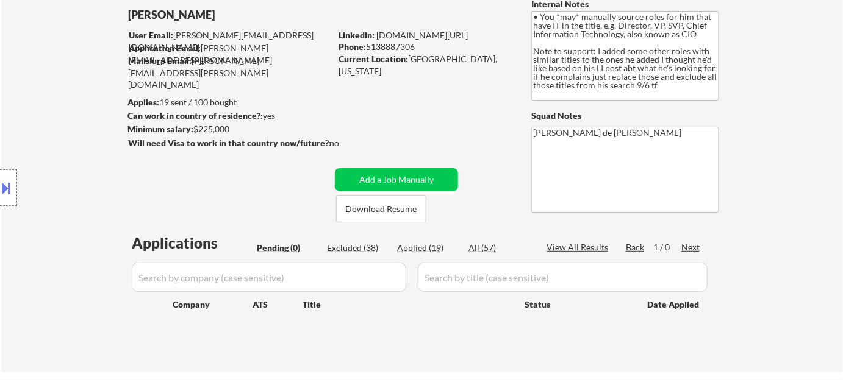
scroll to position [0, 0]
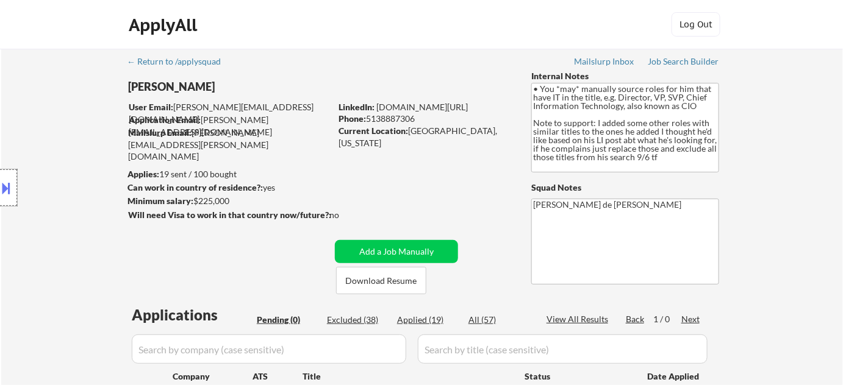
click at [2, 176] on div at bounding box center [8, 187] width 17 height 37
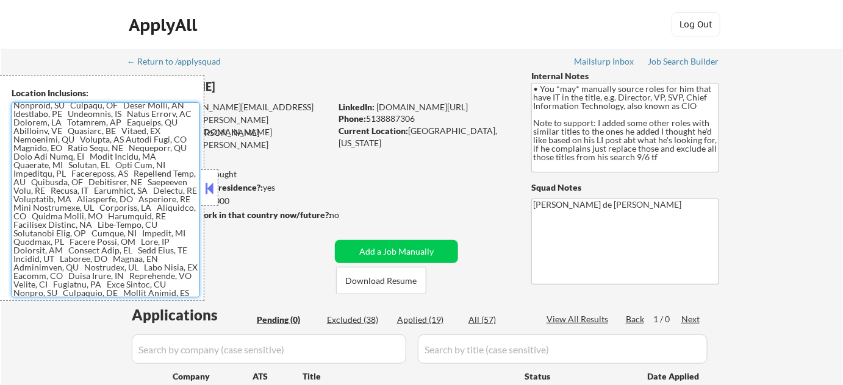
scroll to position [1028, 0]
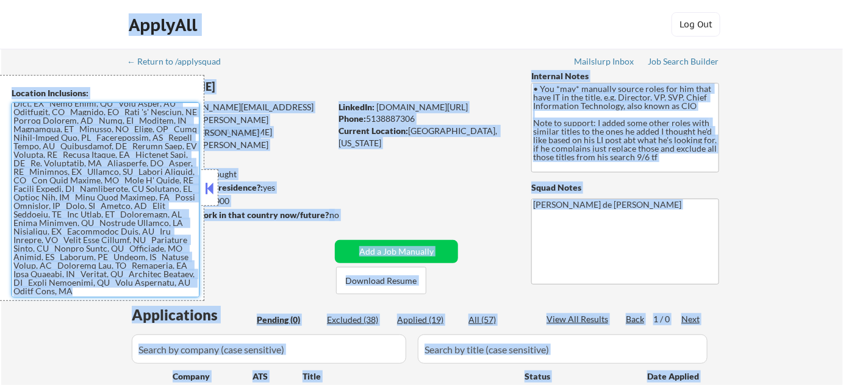
click at [189, 238] on textarea at bounding box center [106, 199] width 188 height 195
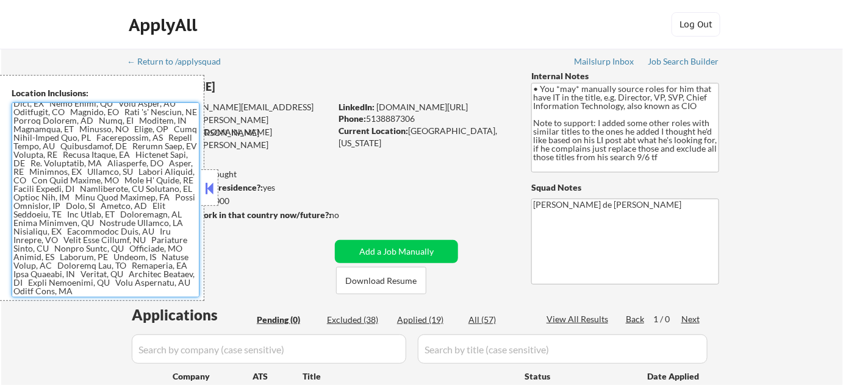
click at [124, 235] on textarea at bounding box center [106, 199] width 188 height 195
click at [116, 199] on textarea at bounding box center [106, 199] width 188 height 195
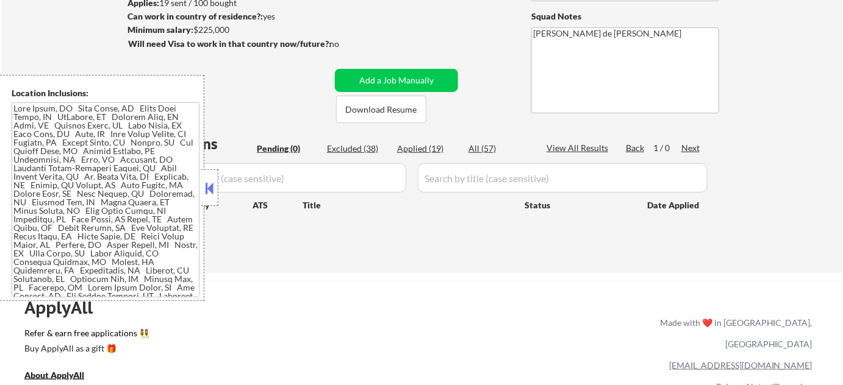
scroll to position [221, 0]
